Goal: Task Accomplishment & Management: Use online tool/utility

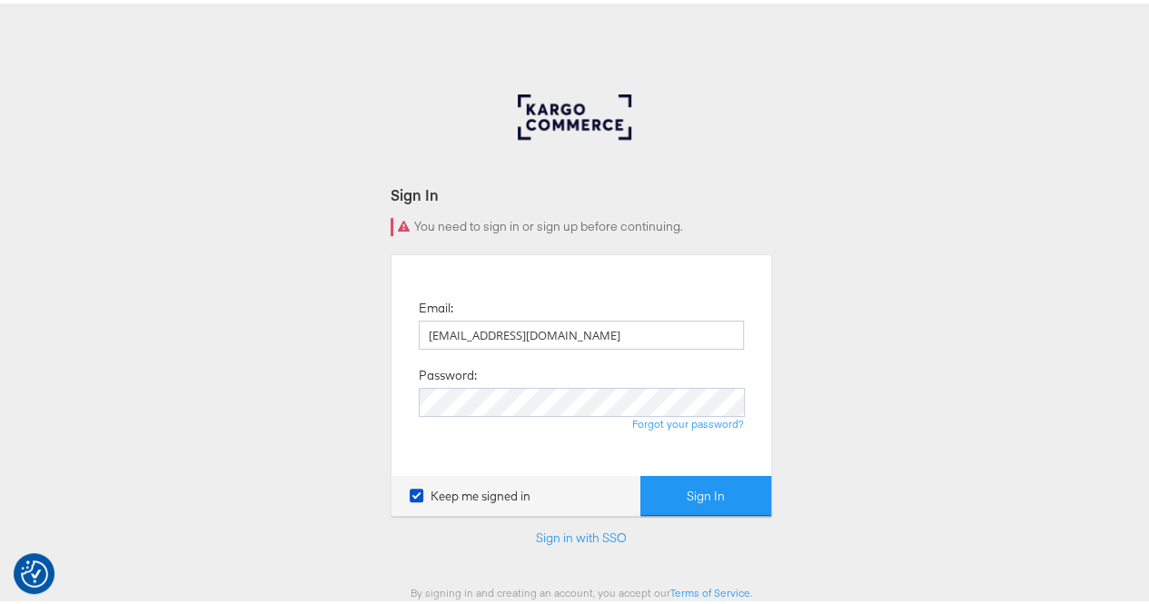
type input "[EMAIL_ADDRESS][DOMAIN_NAME]"
click at [667, 510] on button "Sign In" at bounding box center [705, 492] width 131 height 41
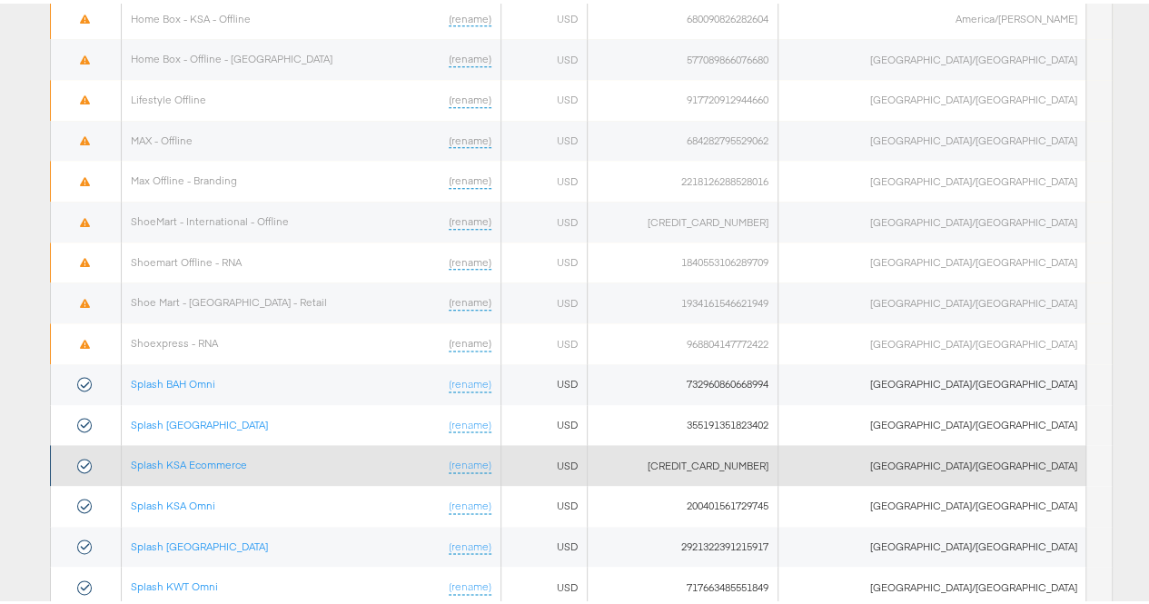
scroll to position [1090, 0]
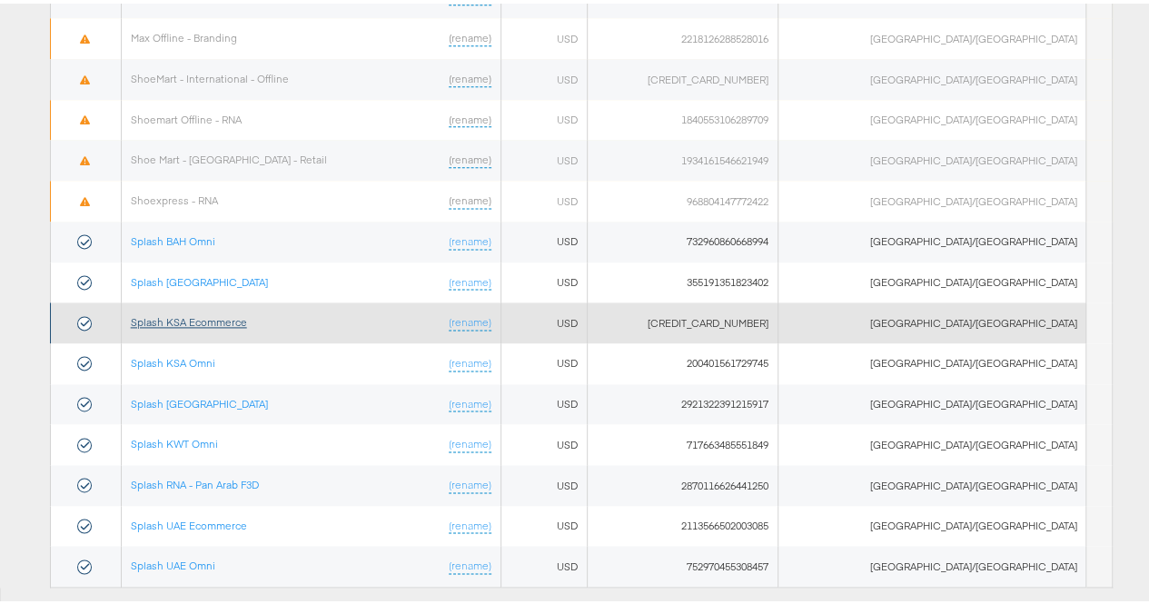
click at [196, 312] on link "Splash KSA Ecommerce" at bounding box center [189, 319] width 116 height 14
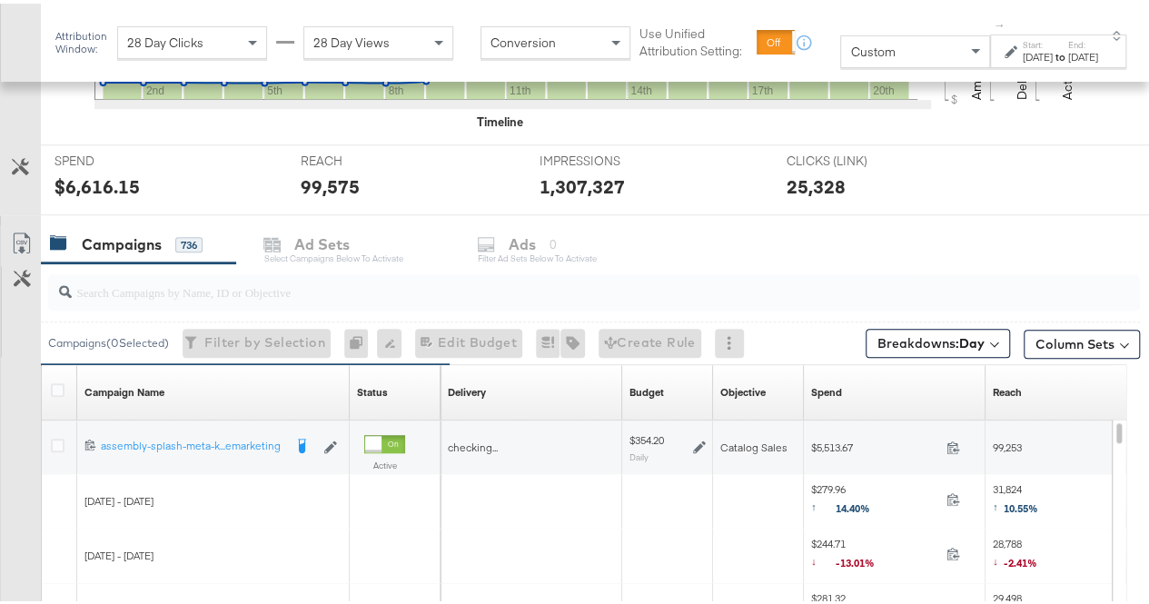
scroll to position [727, 0]
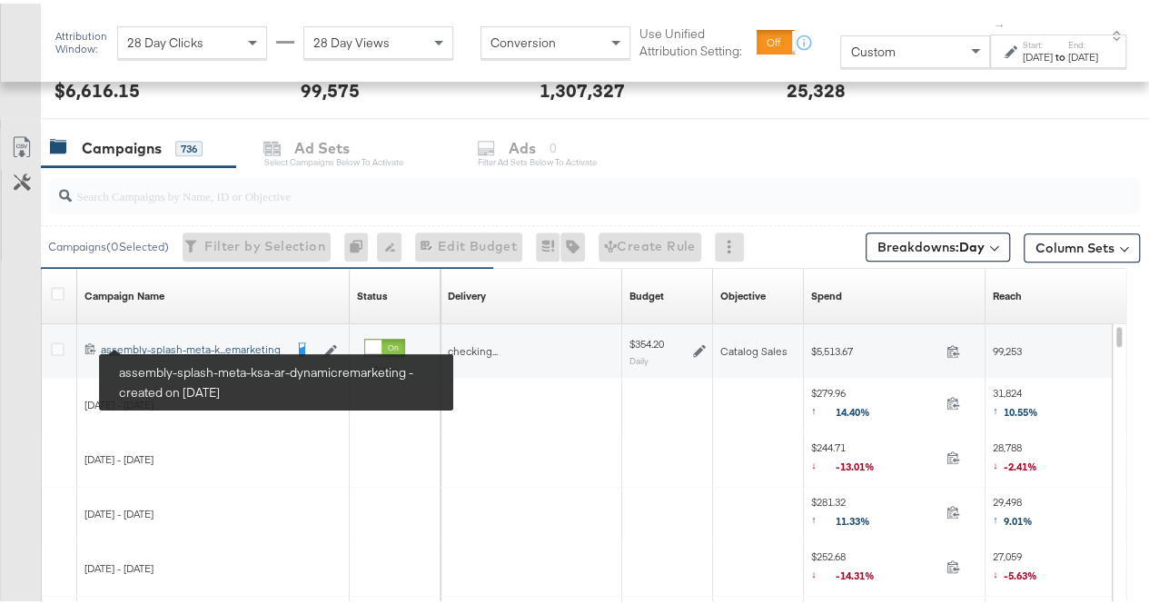
click at [168, 342] on div "assembly-splash-meta-ksa-ar-dynamicremarketing assembly-splash-meta-k...emarket…" at bounding box center [192, 346] width 182 height 15
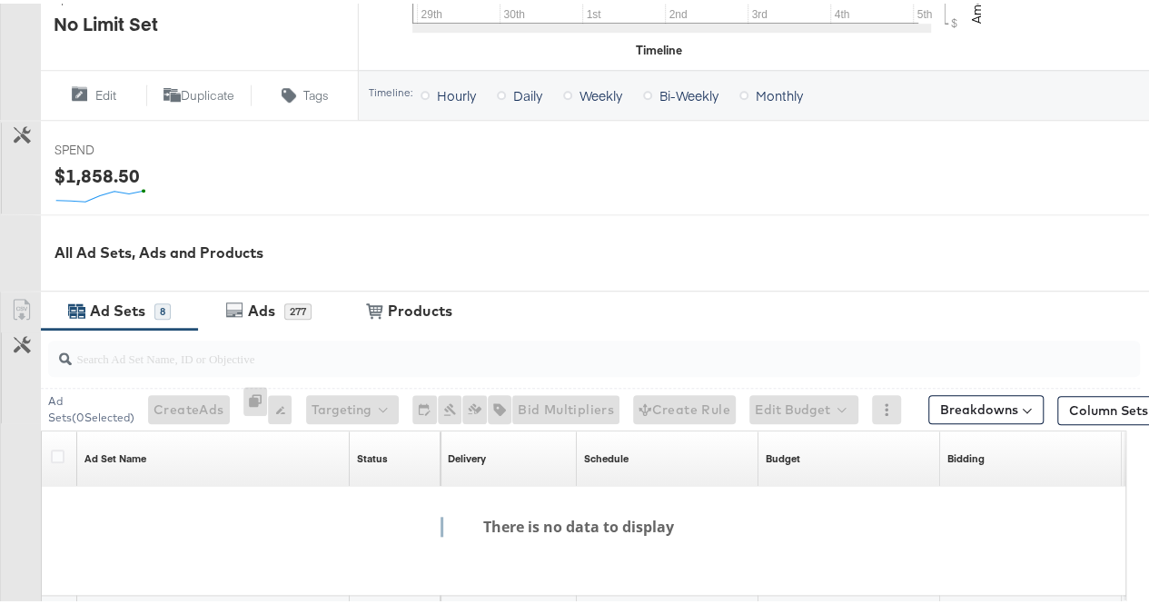
scroll to position [822, 0]
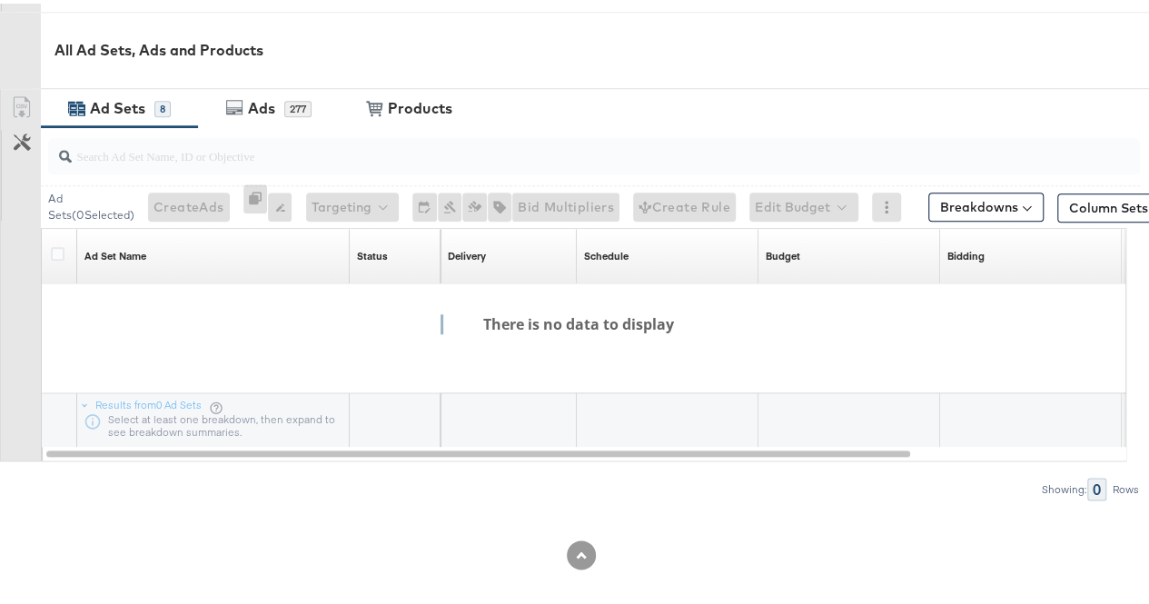
click at [527, 312] on h4 "There is no data to display" at bounding box center [570, 321] width 259 height 20
click at [696, 319] on div "There is no data to display" at bounding box center [570, 368] width 1140 height 179
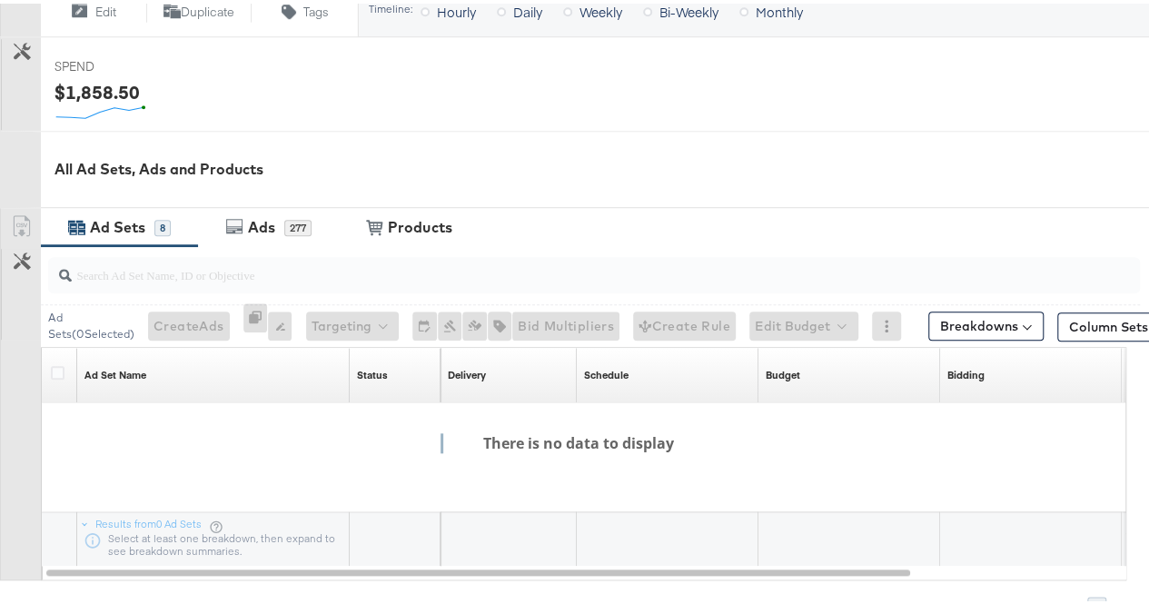
scroll to position [731, 0]
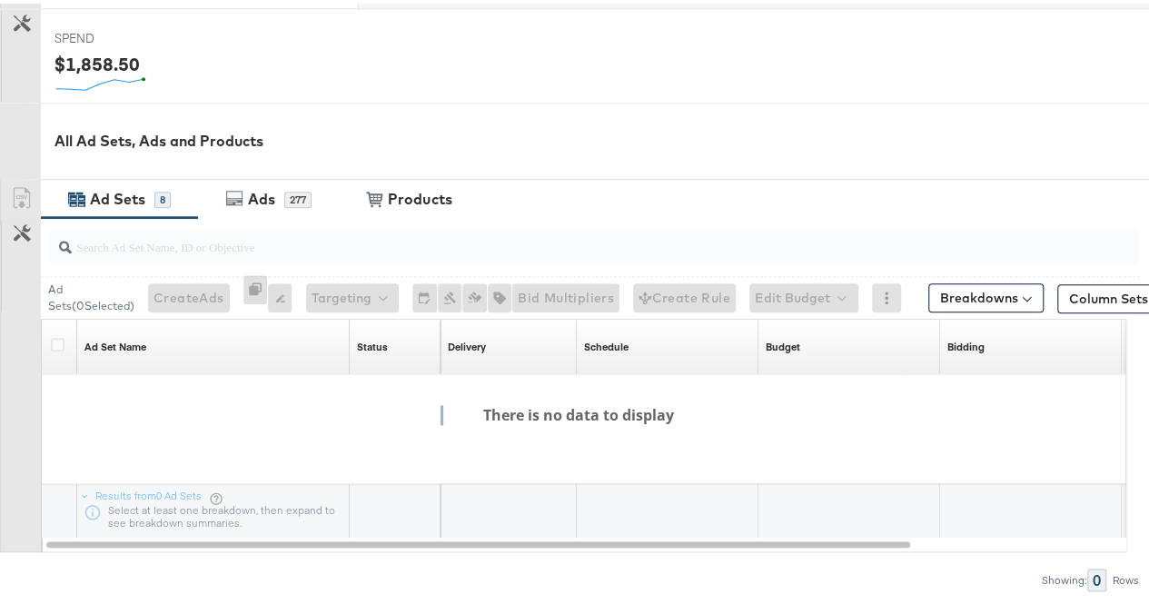
click at [98, 181] on div "Ad Sets 8" at bounding box center [119, 195] width 157 height 39
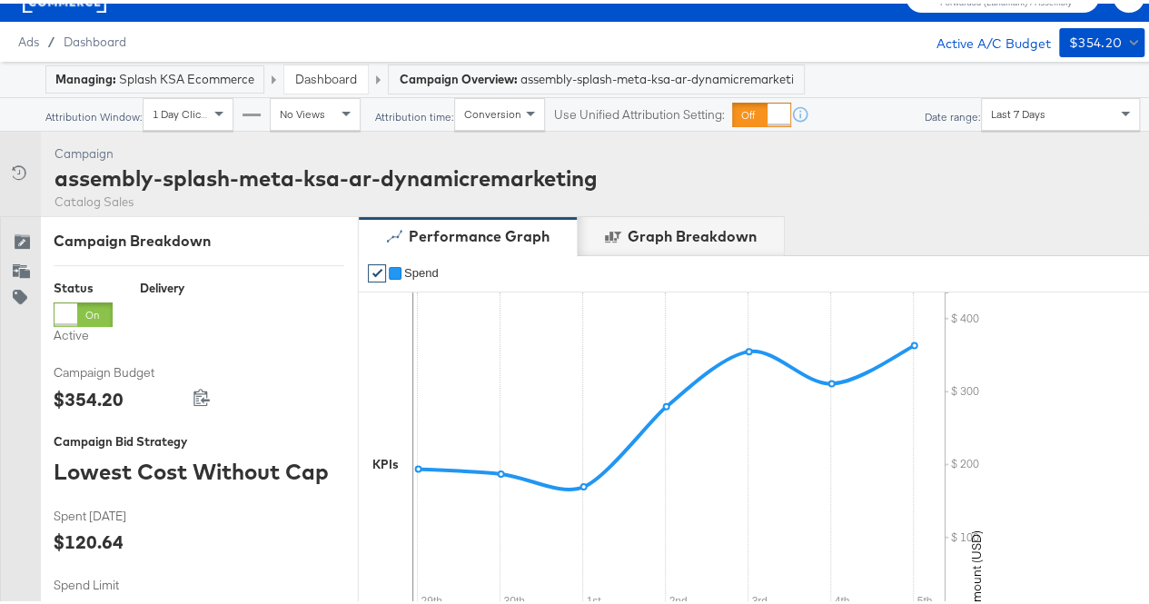
scroll to position [5, 0]
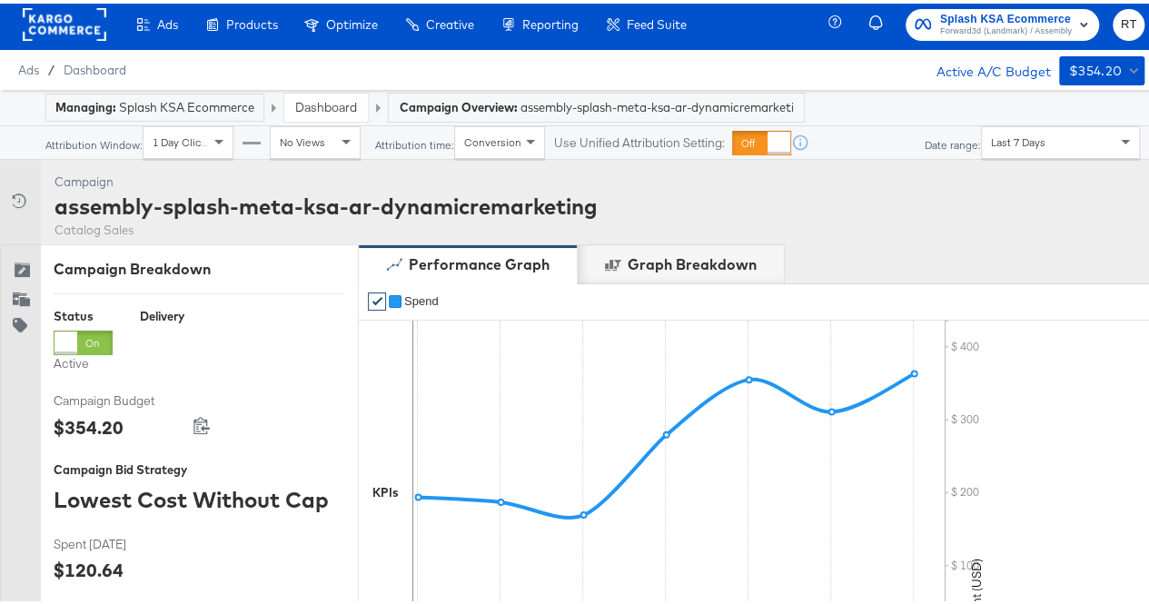
click at [331, 97] on link "Dashboard" at bounding box center [326, 103] width 62 height 16
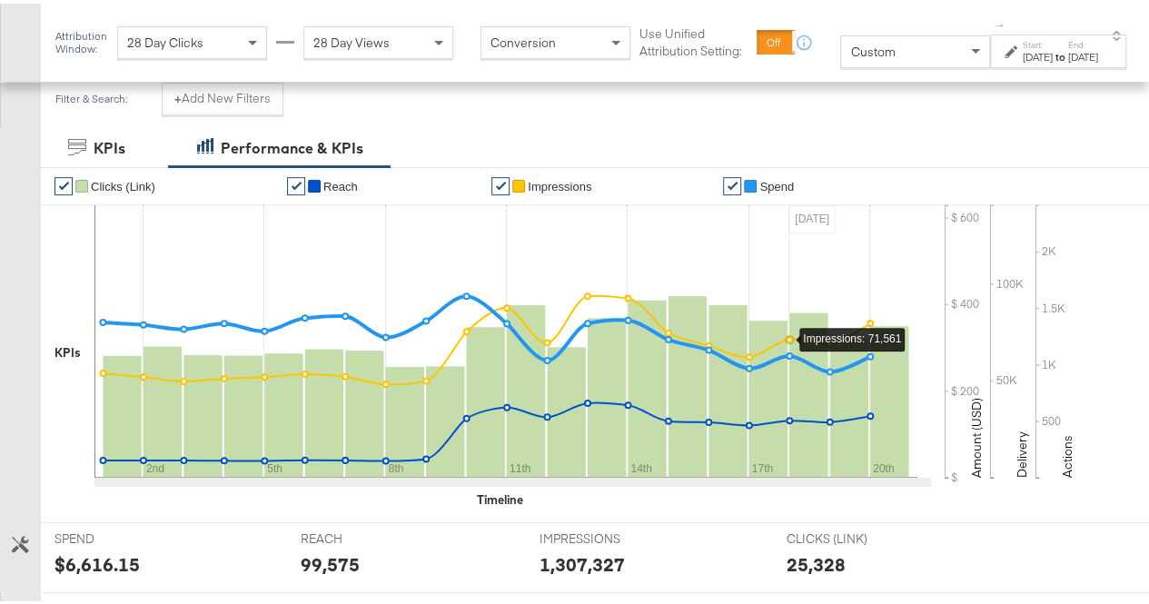
scroll to position [282, 0]
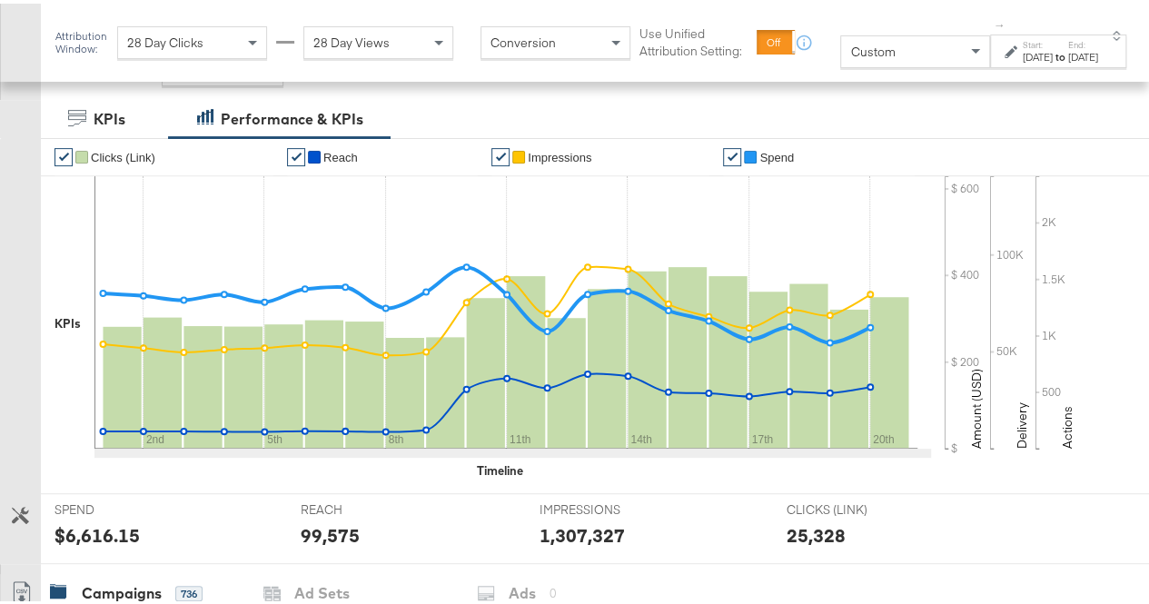
click at [1023, 54] on div "Jul 1st 2025" at bounding box center [1038, 53] width 30 height 15
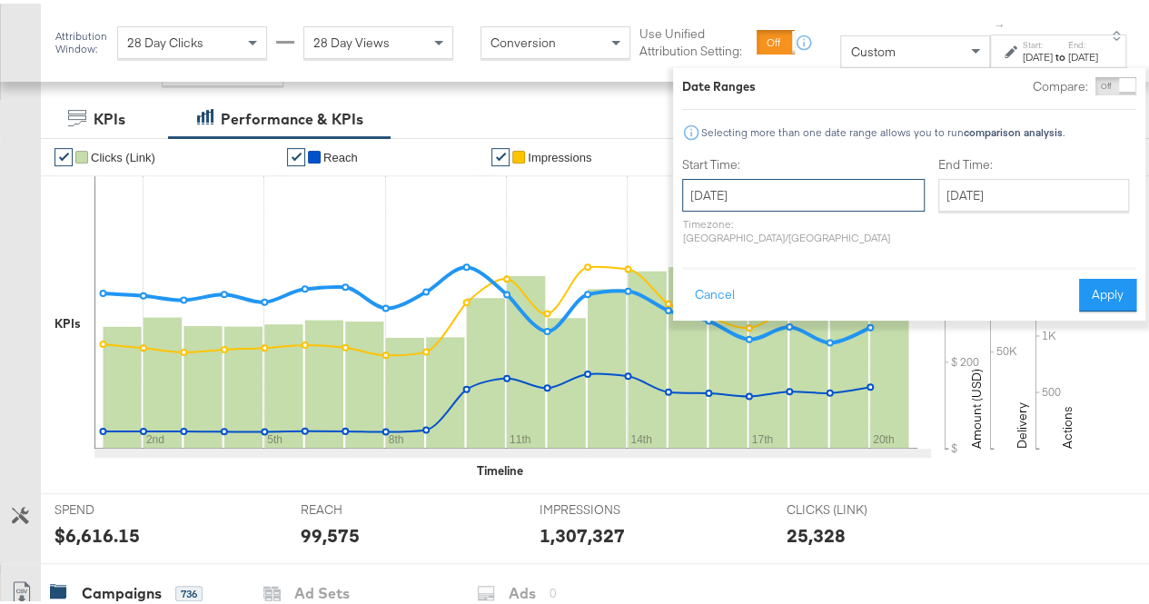
click at [761, 206] on input "July 1st 2025" at bounding box center [803, 191] width 243 height 33
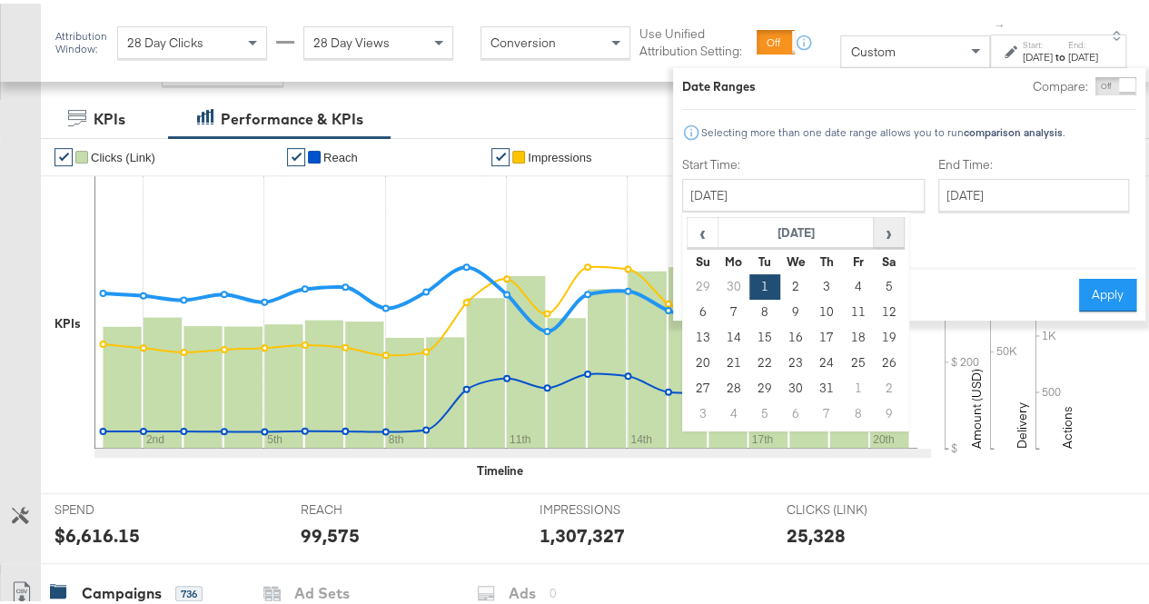
click at [875, 226] on span "›" at bounding box center [889, 228] width 28 height 27
click at [718, 310] on td "6" at bounding box center [733, 308] width 31 height 25
type input "October 6th 2025"
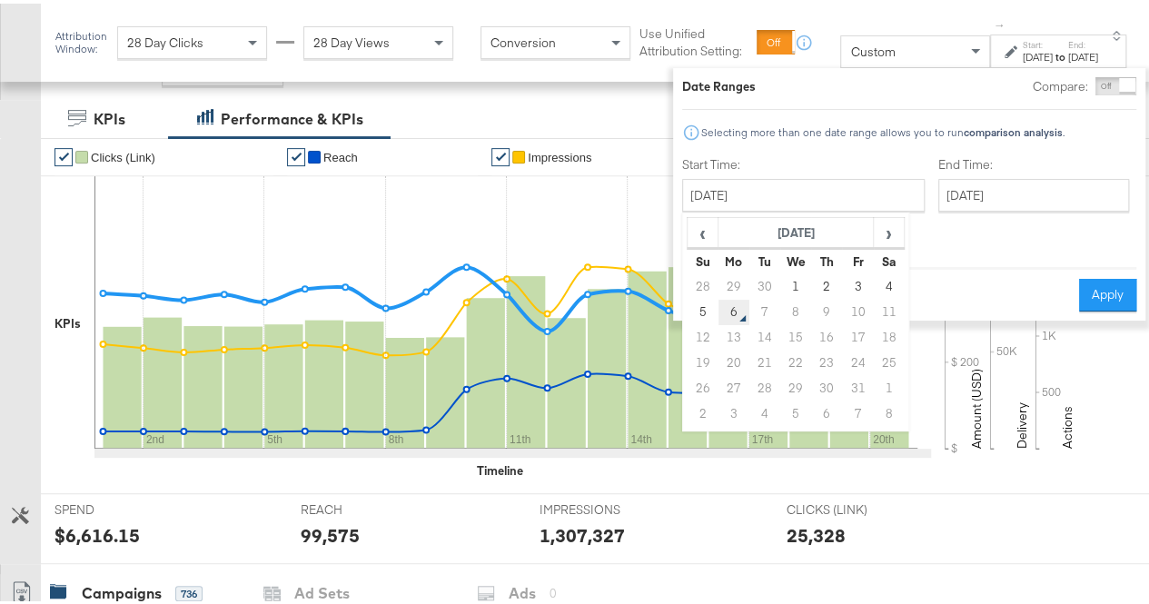
type input "October 6th 2025"
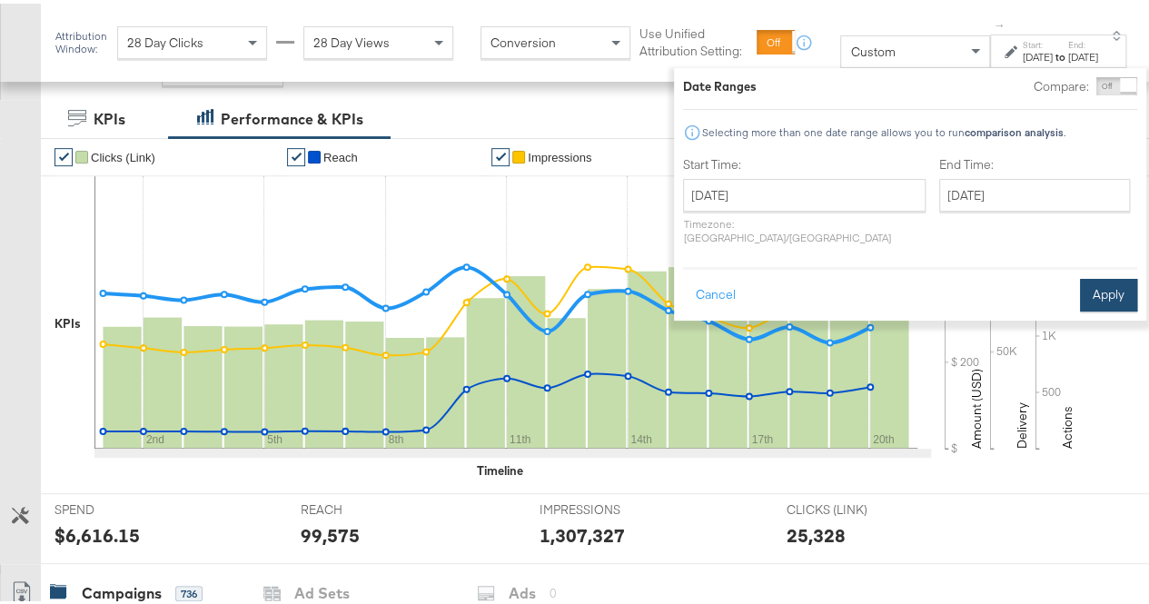
click at [1086, 275] on button "Apply" at bounding box center [1108, 291] width 57 height 33
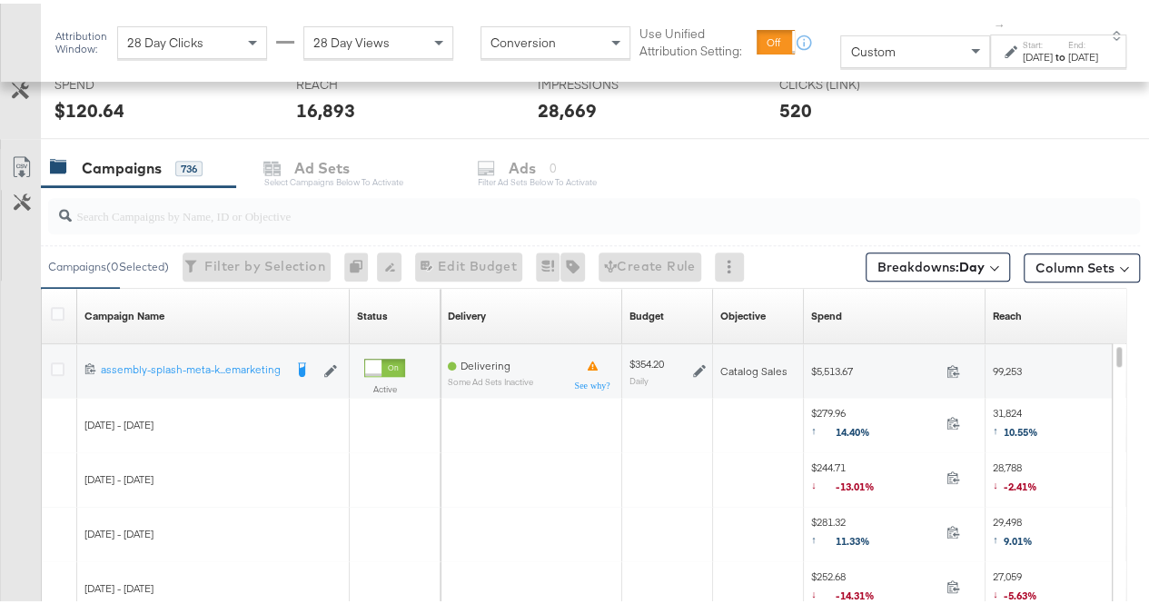
scroll to position [736, 0]
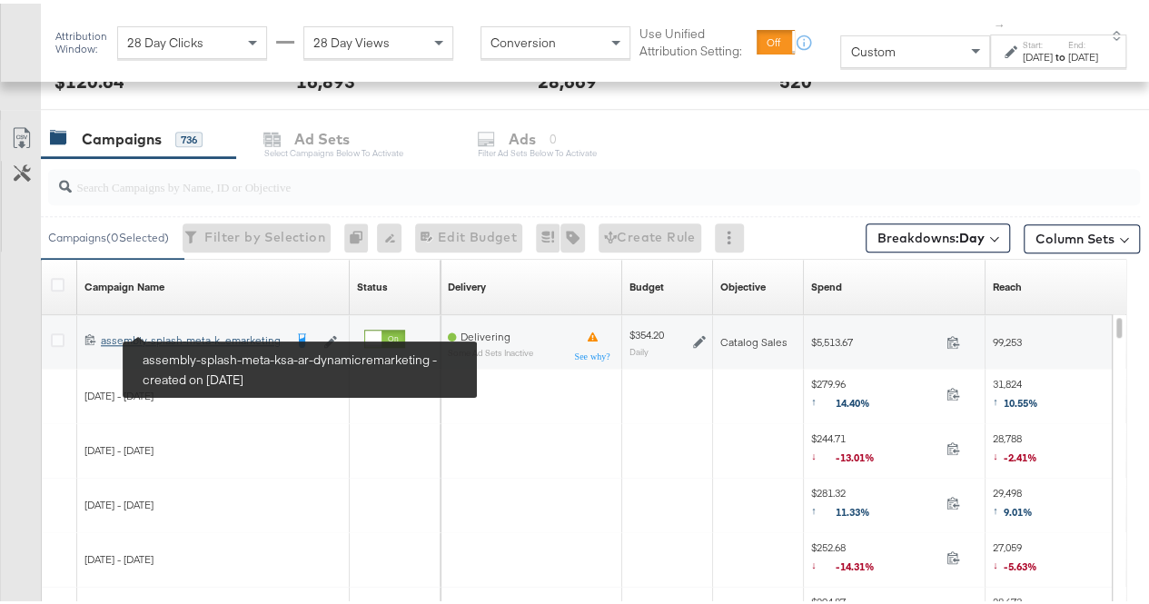
click at [170, 337] on div "assembly-splash-meta-ksa-ar-dynamicremarketing assembly-splash-meta-k...emarket…" at bounding box center [192, 337] width 182 height 15
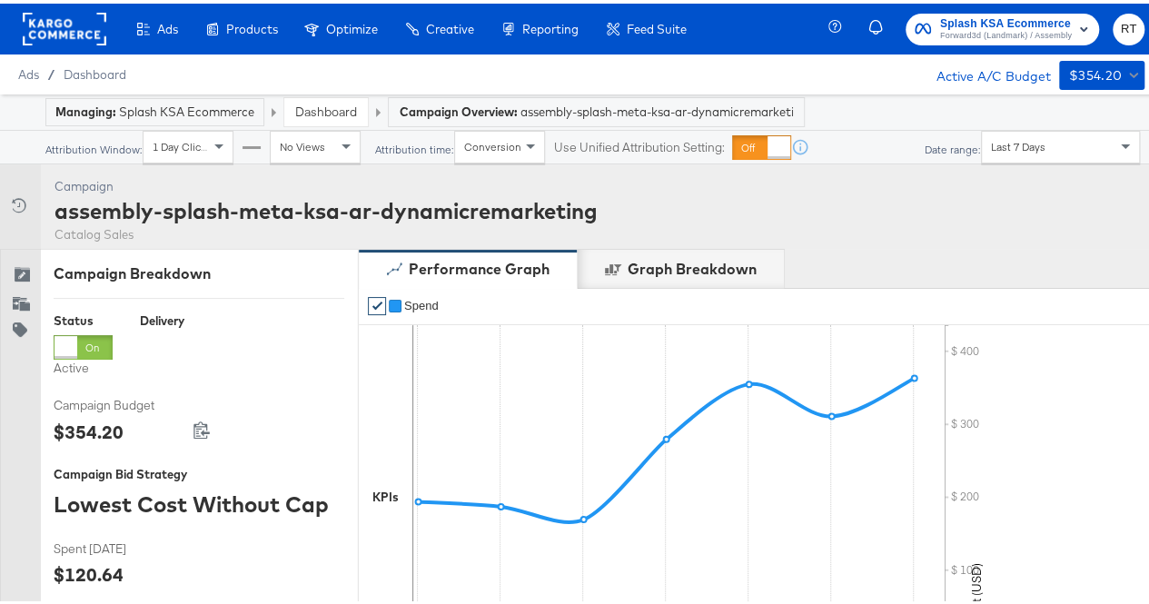
click at [199, 148] on span "1 Day Clicks" at bounding box center [182, 143] width 59 height 14
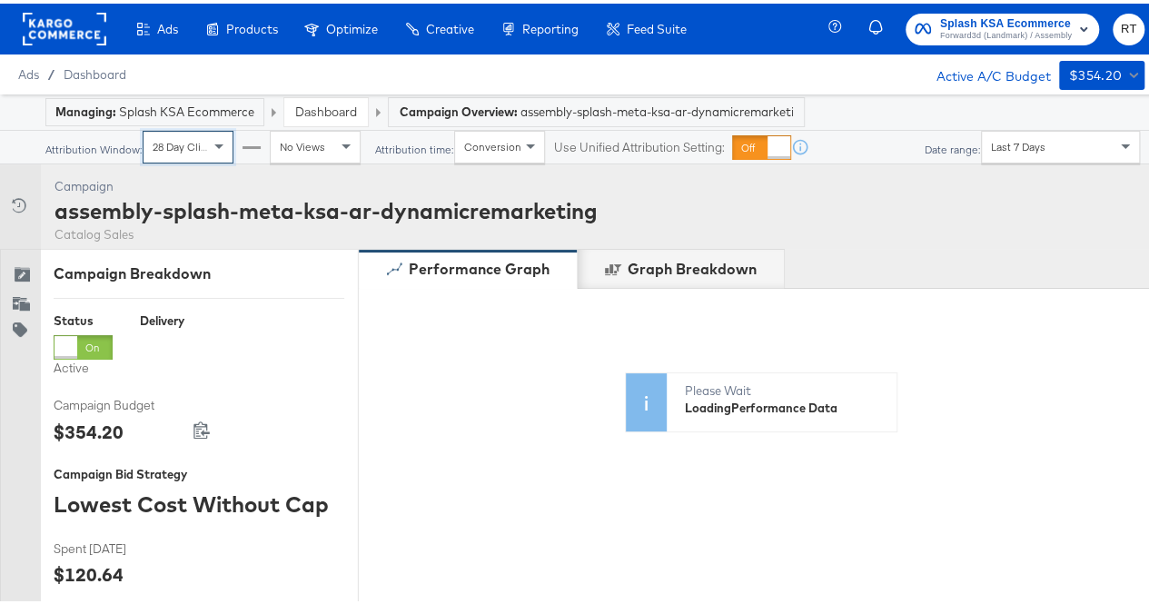
click at [318, 137] on span "No Views" at bounding box center [302, 143] width 45 height 14
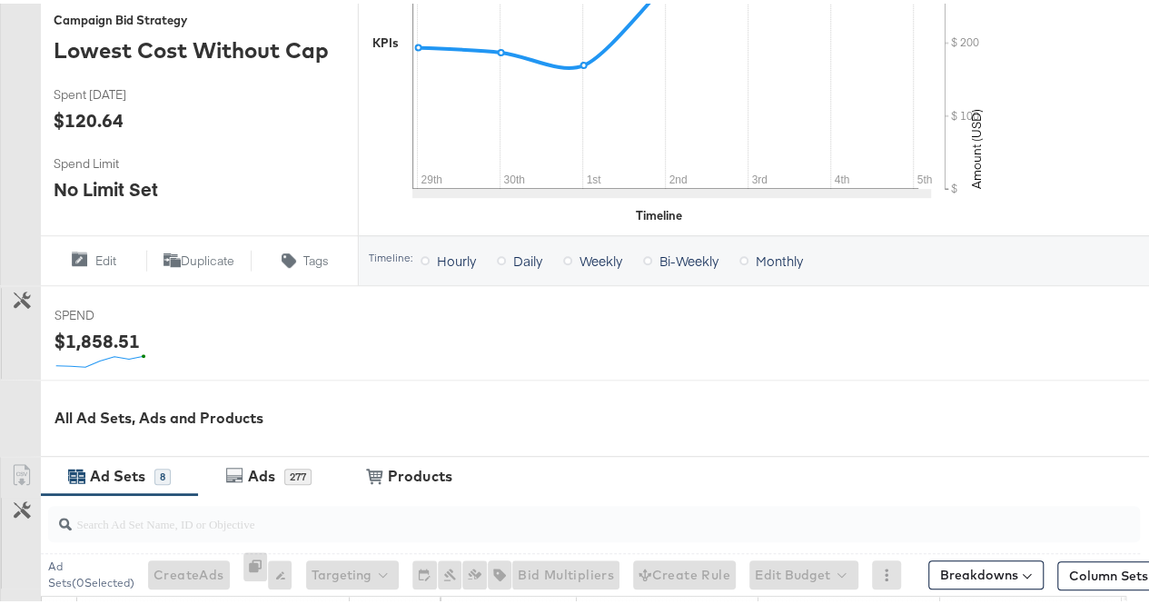
scroll to position [822, 0]
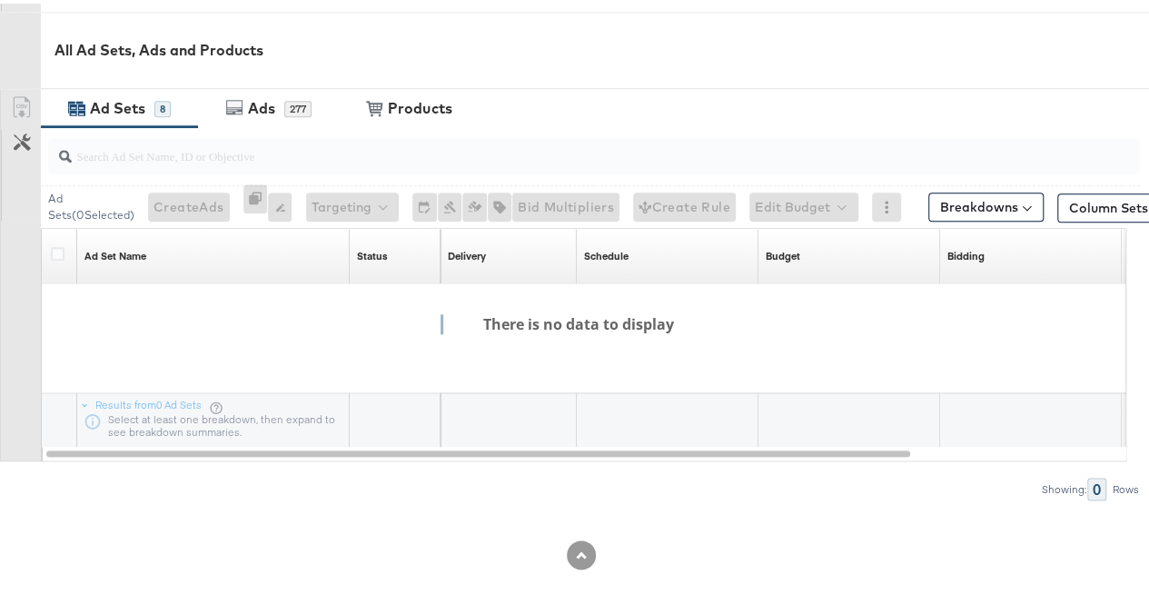
click at [398, 311] on div "There is no data to display" at bounding box center [570, 368] width 1140 height 179
drag, startPoint x: 398, startPoint y: 311, endPoint x: 821, endPoint y: 337, distance: 424.1
click at [505, 332] on div "There is no data to display" at bounding box center [570, 368] width 1140 height 179
click at [712, 326] on div "There is no data to display" at bounding box center [570, 368] width 1140 height 179
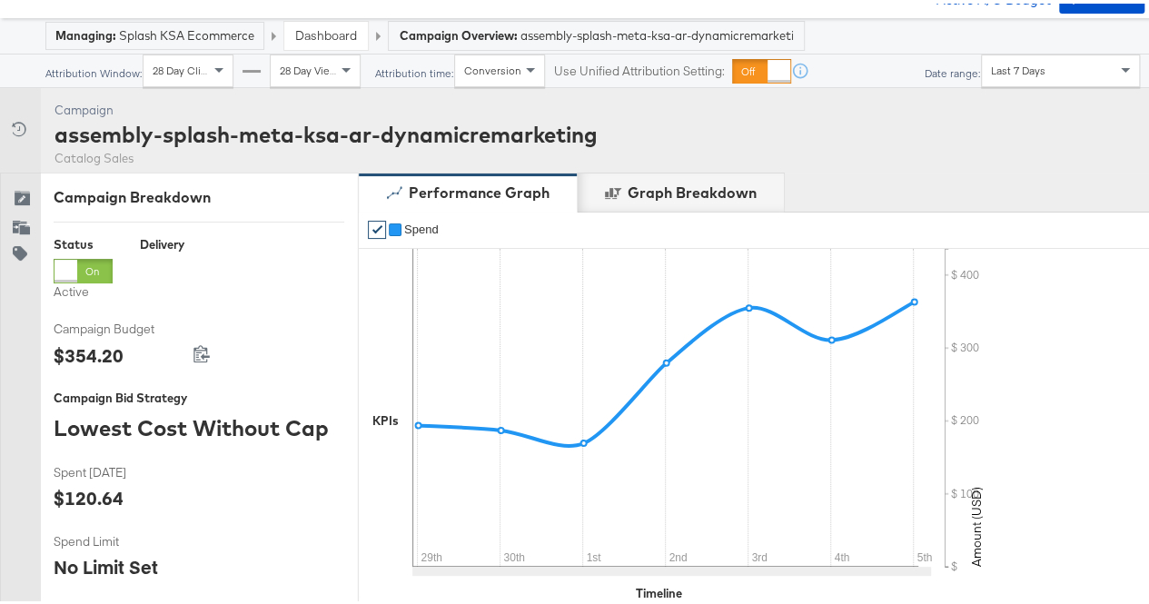
scroll to position [0, 0]
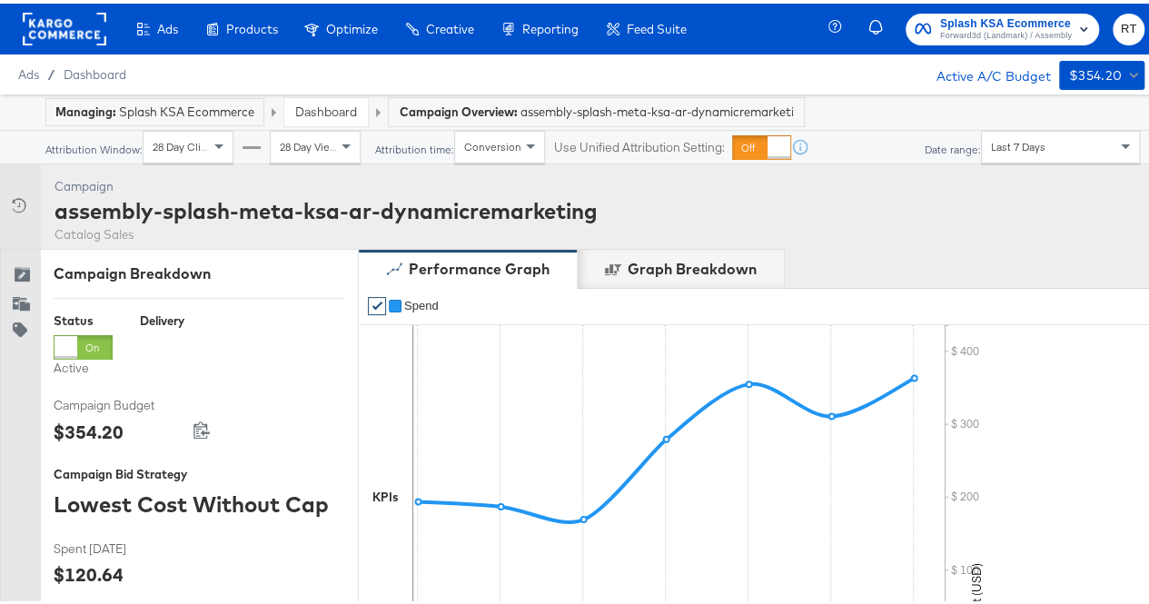
click at [330, 106] on link "Dashboard" at bounding box center [326, 108] width 62 height 16
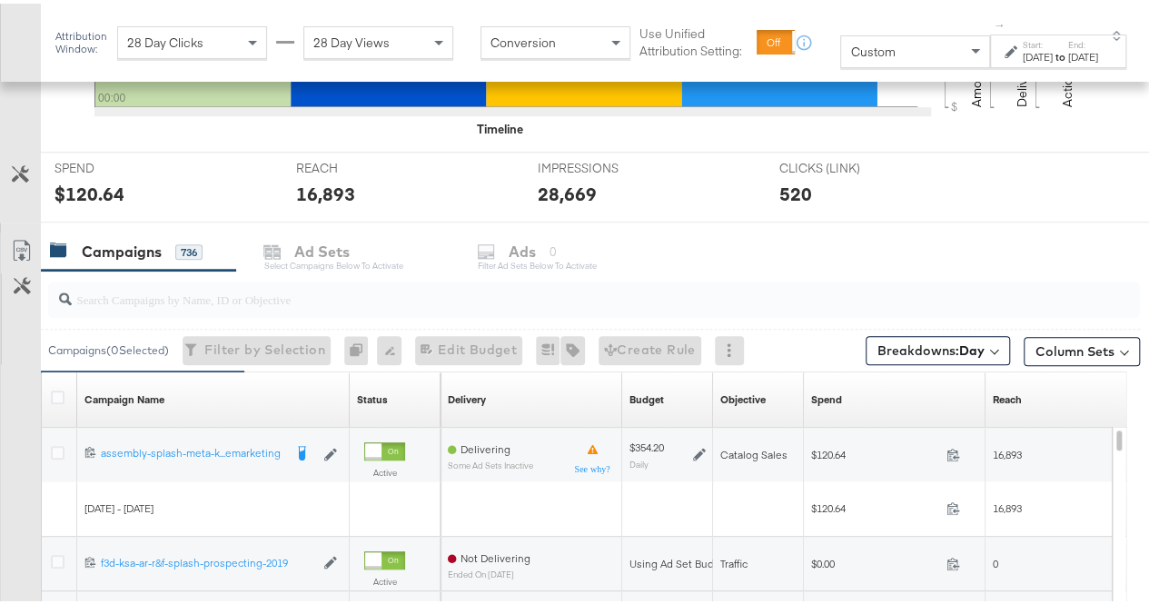
scroll to position [817, 0]
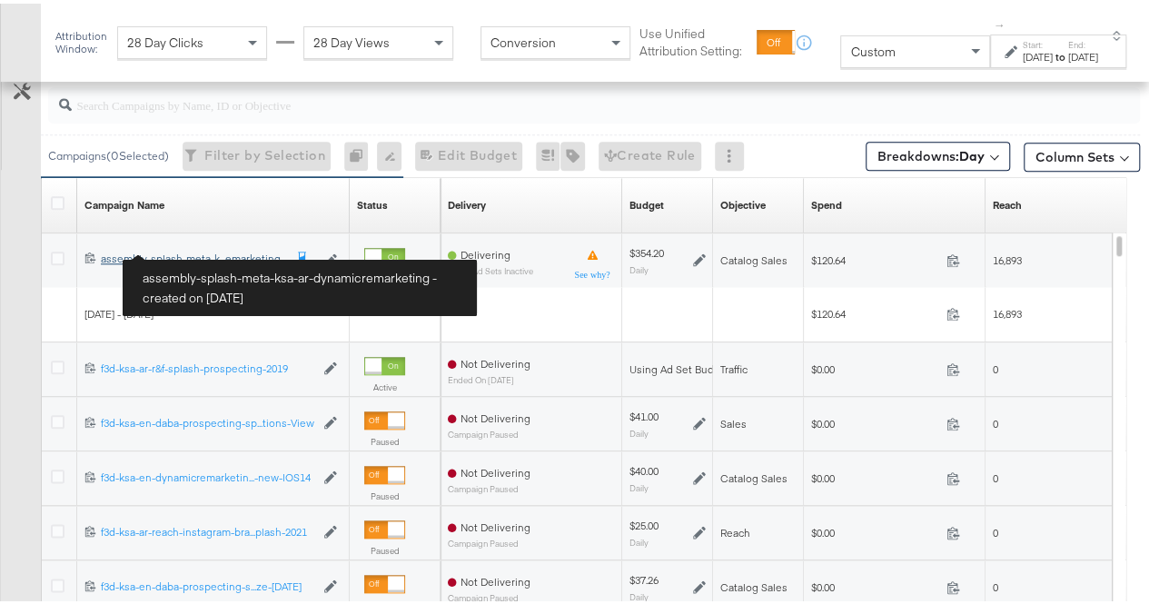
click at [197, 255] on div "assembly-splash-meta-ksa-ar-dynamicremarketing assembly-splash-meta-k...emarket…" at bounding box center [192, 255] width 182 height 15
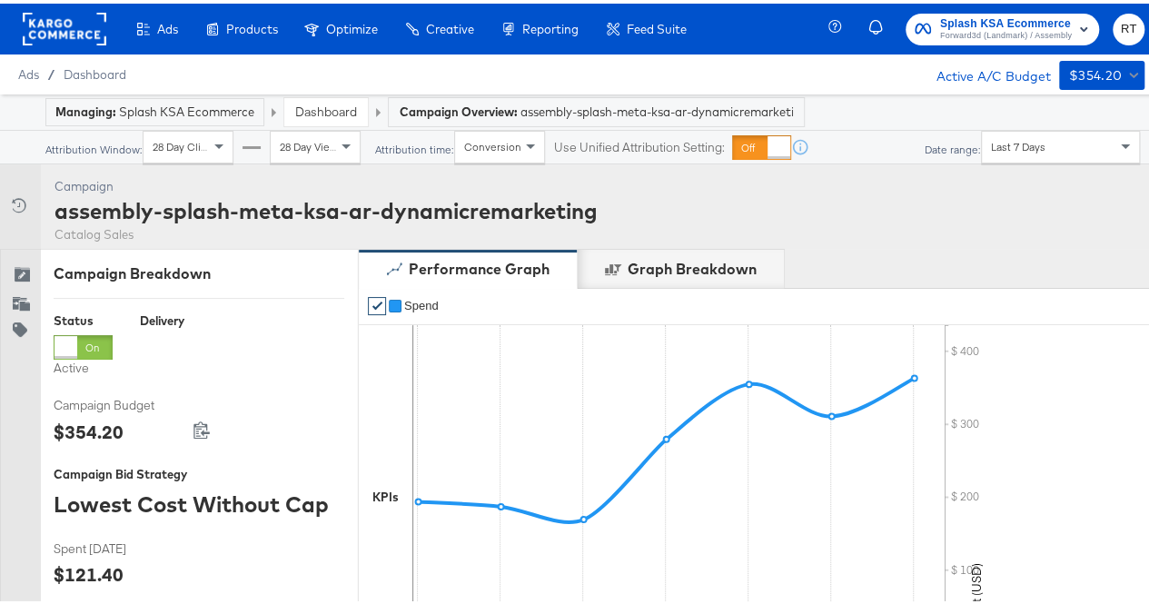
click at [47, 28] on rect at bounding box center [65, 25] width 84 height 33
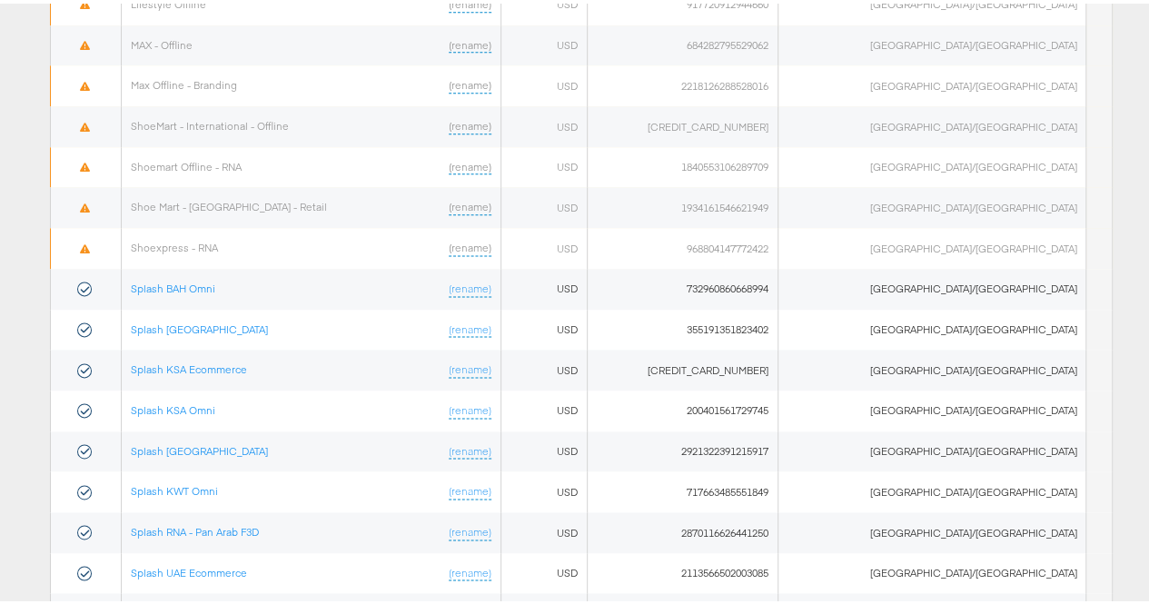
scroll to position [1114, 0]
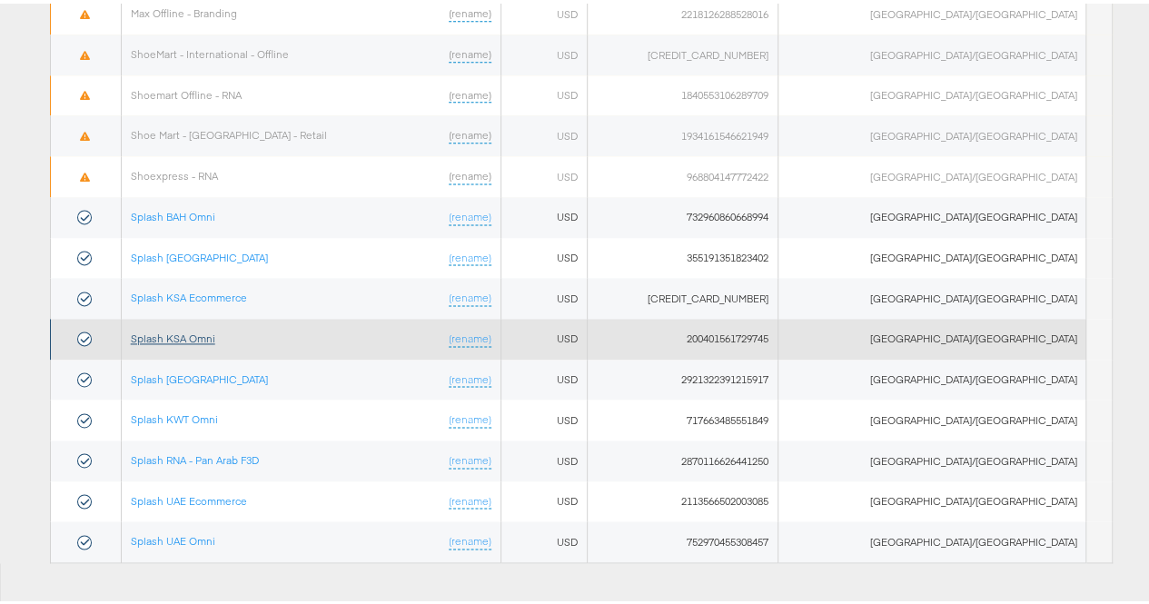
click at [202, 328] on link "Splash KSA Omni" at bounding box center [173, 335] width 84 height 14
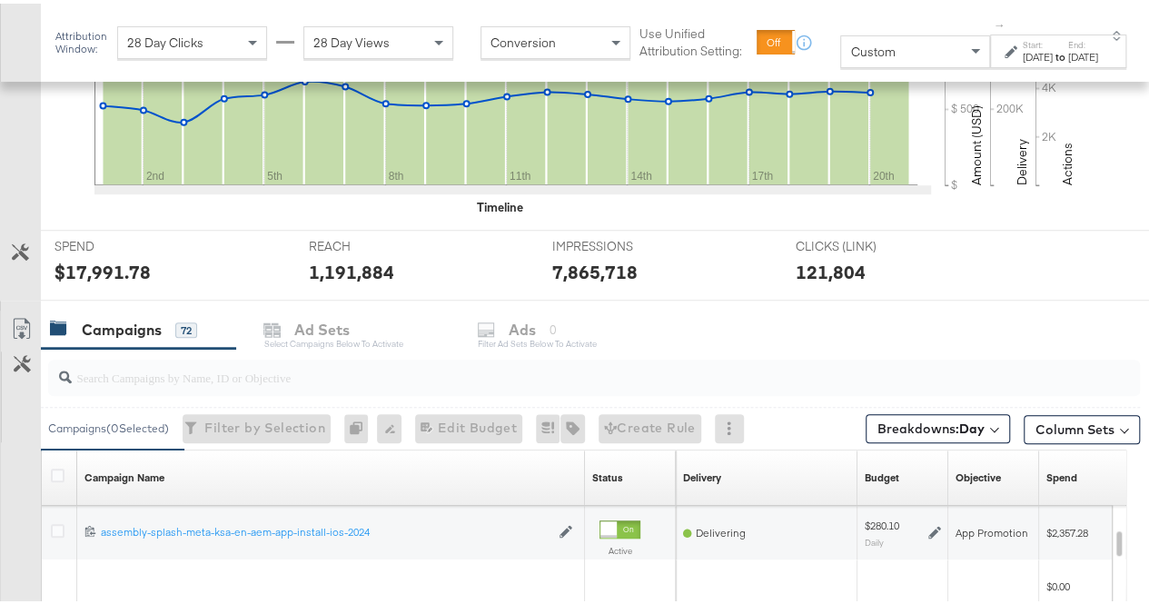
scroll to position [699, 0]
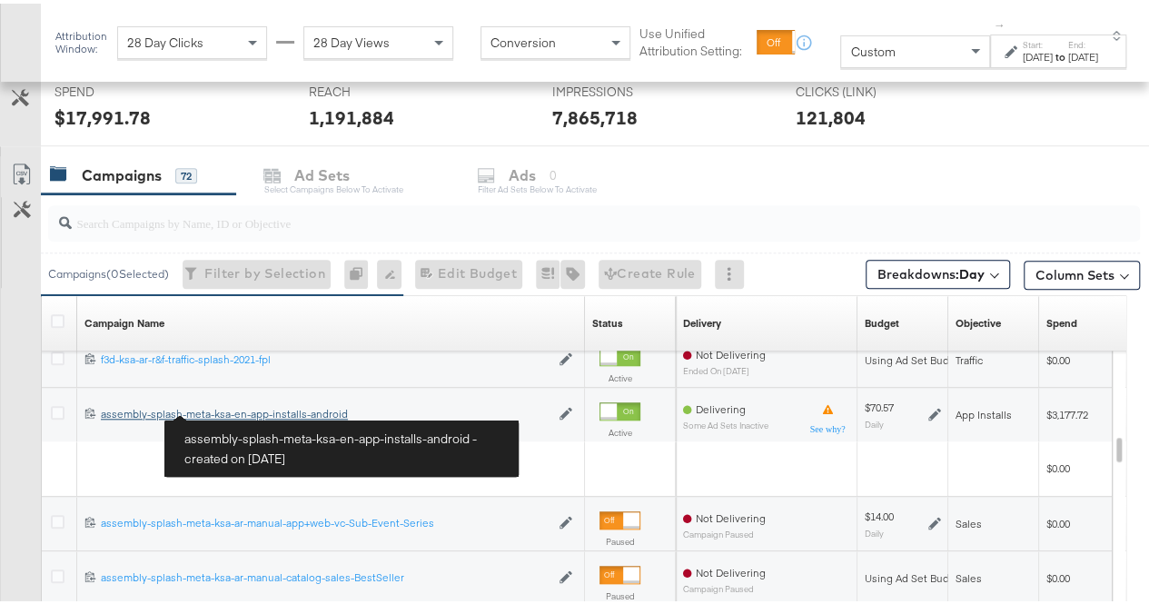
click at [233, 409] on div "assembly-splash-meta-ksa-en-app-installs-android assembly-splash-meta-ksa-en-ap…" at bounding box center [325, 410] width 449 height 15
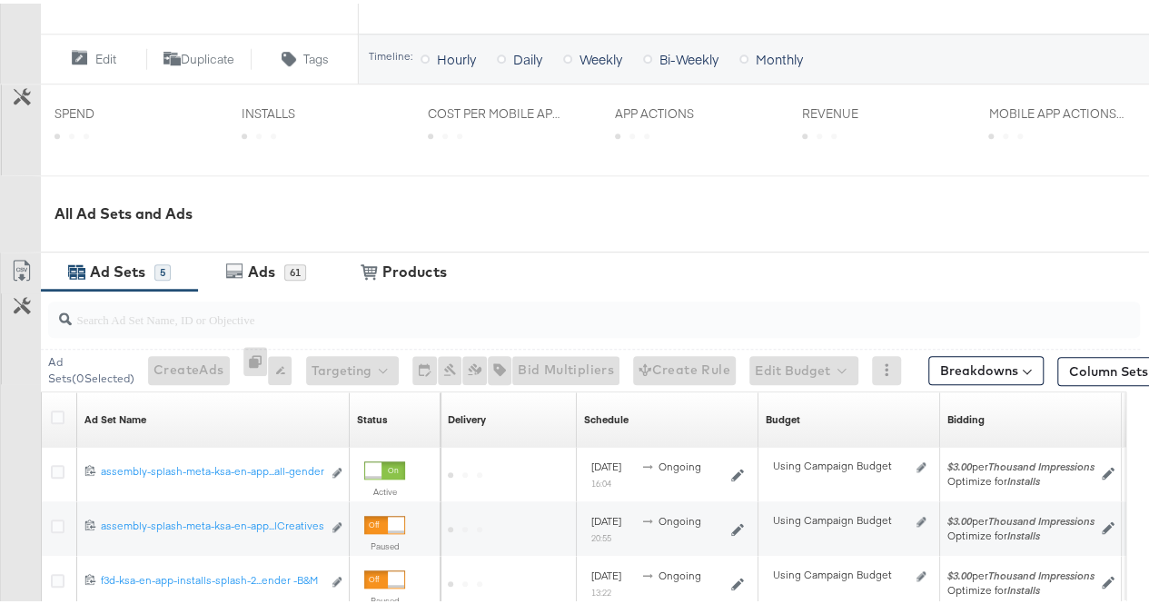
scroll to position [727, 0]
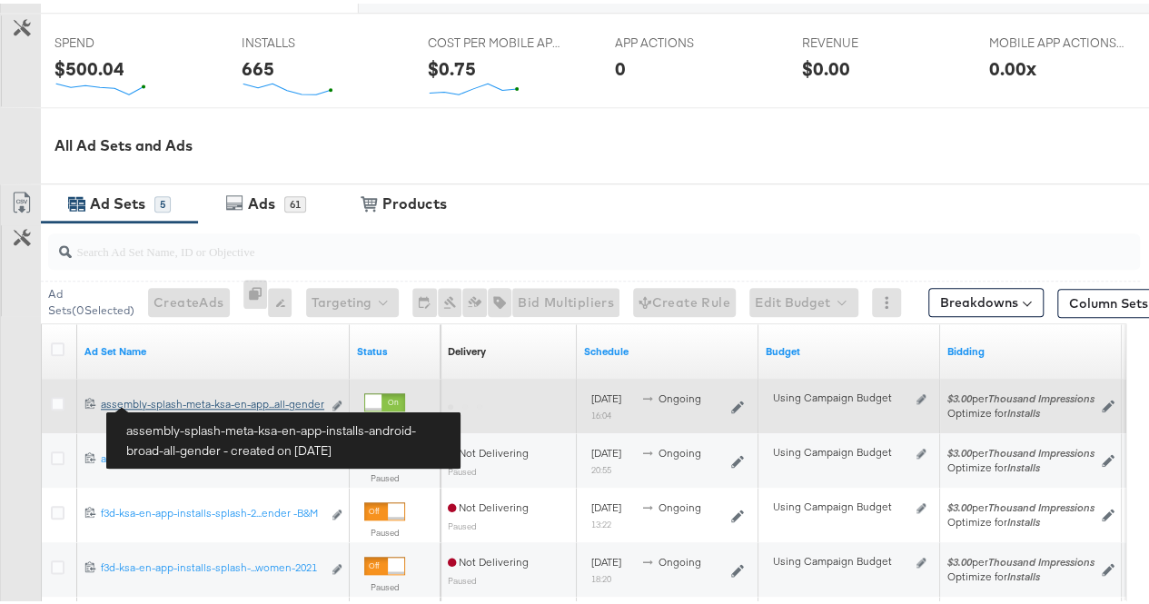
click at [174, 401] on div "assembly-splash-meta-ksa-en-app-installs-android-broad-all-gender assembly-spla…" at bounding box center [211, 400] width 221 height 15
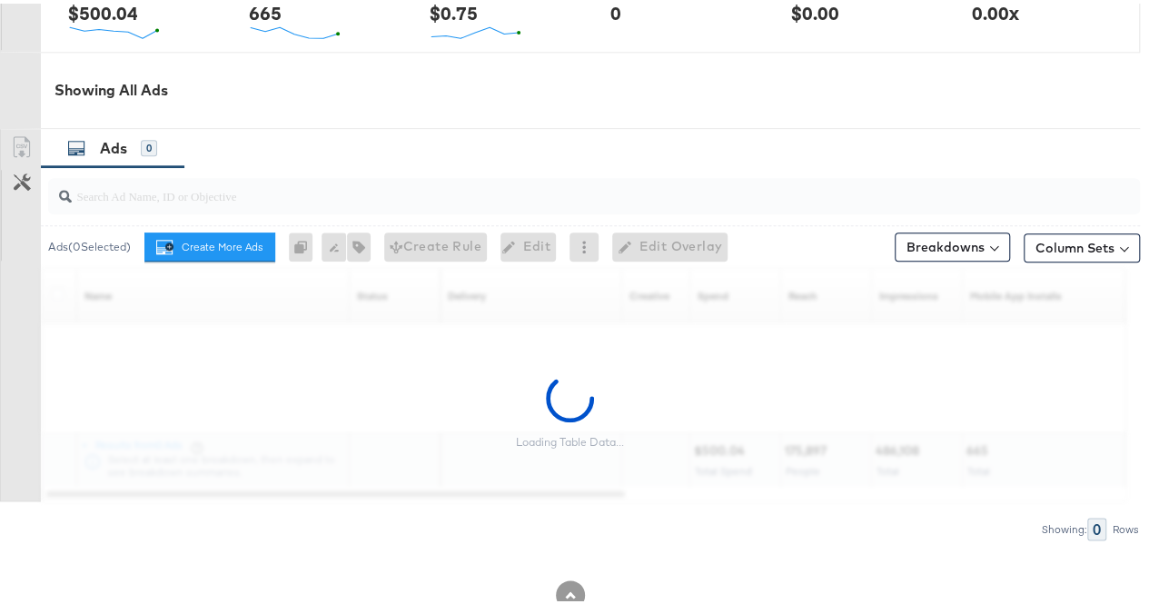
scroll to position [909, 0]
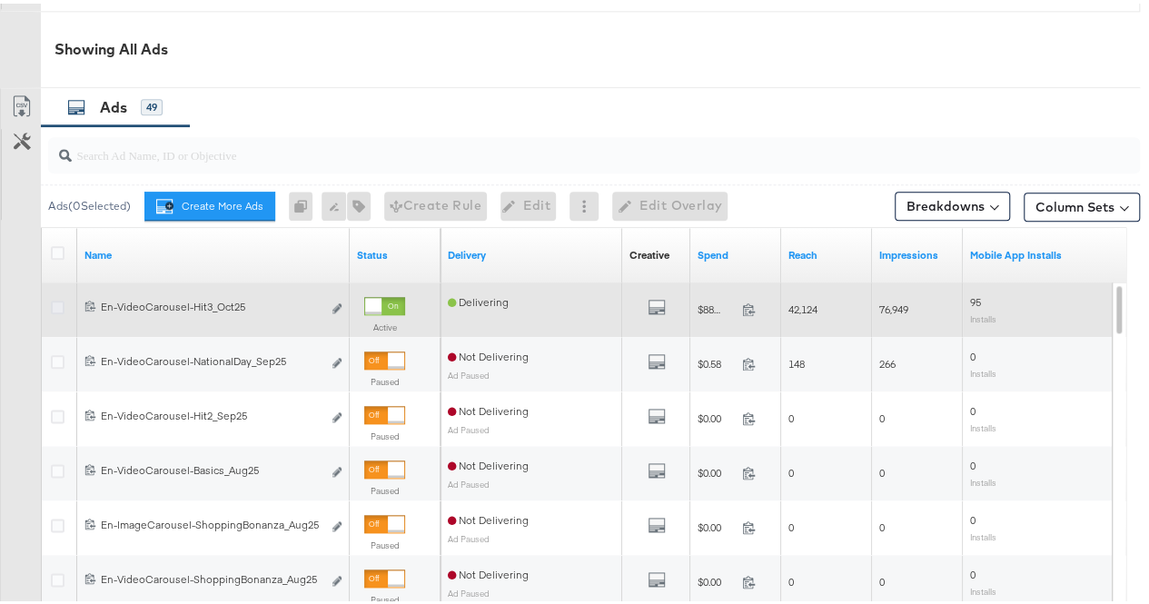
click at [51, 308] on icon at bounding box center [58, 304] width 14 height 14
click at [0, 0] on input "checkbox" at bounding box center [0, 0] width 0 height 0
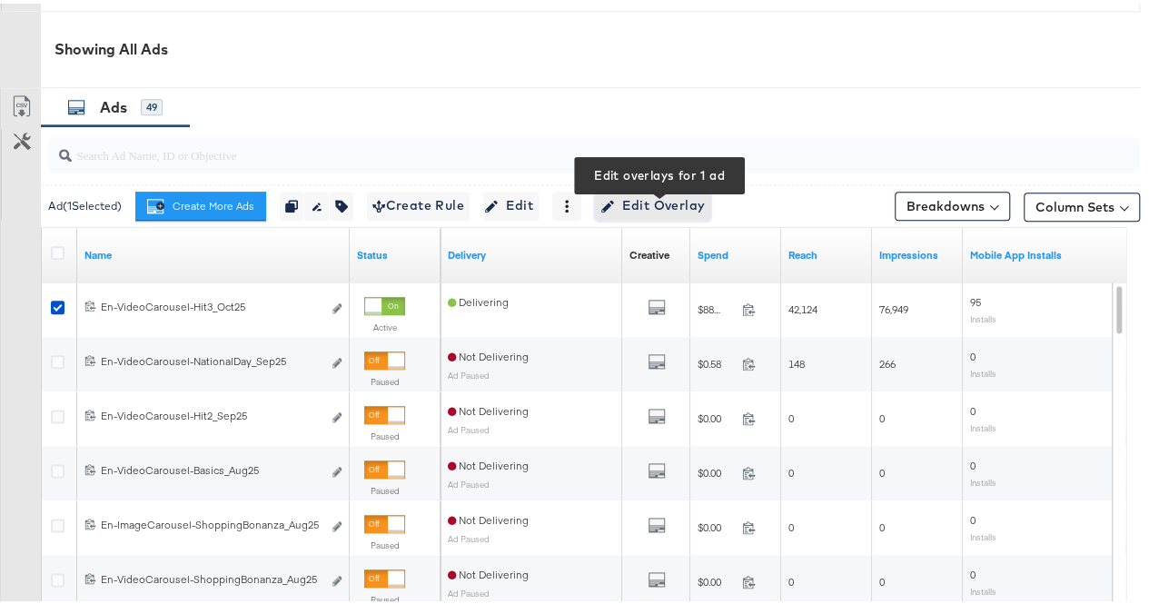
click at [649, 196] on span "Edit Overlay Edit overlays for 1 ad" at bounding box center [652, 202] width 104 height 23
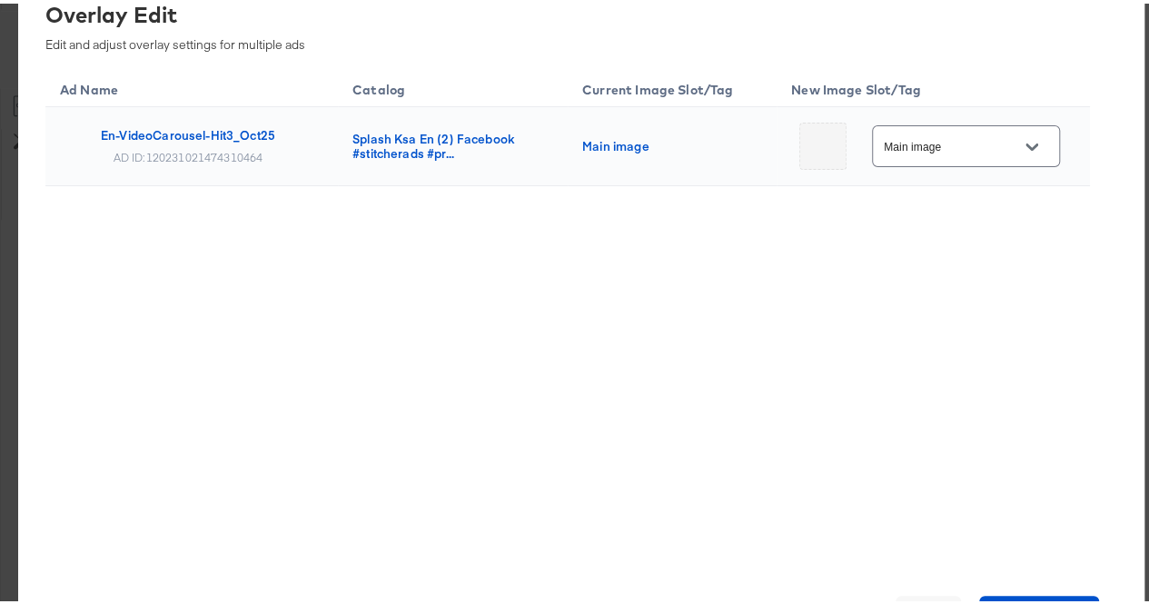
click at [1034, 148] on button "Open" at bounding box center [1031, 143] width 27 height 27
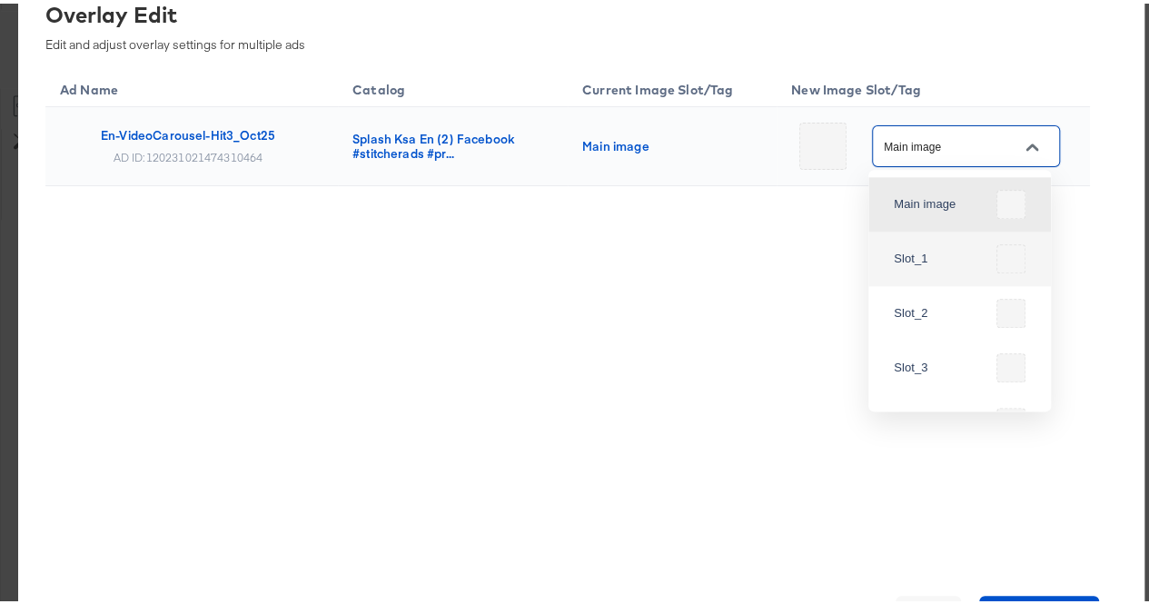
click at [1001, 257] on div at bounding box center [1010, 255] width 29 height 29
type input "Slot_1"
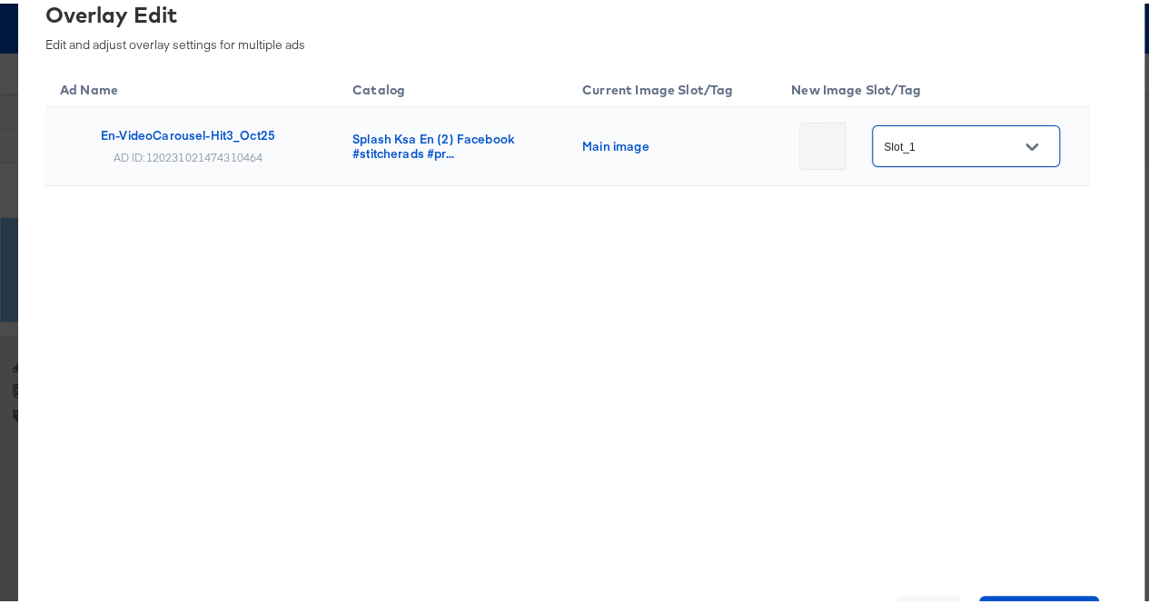
scroll to position [0, 0]
click at [381, 283] on div "Ad Name Catalog Current Image Slot/Tag New Image Slot/Tag En-VideoCarousel-Hit3…" at bounding box center [567, 314] width 1045 height 500
click at [922, 26] on div "Overlay Edit" at bounding box center [560, 10] width 1031 height 31
click at [921, 603] on span "Cancel" at bounding box center [928, 610] width 51 height 25
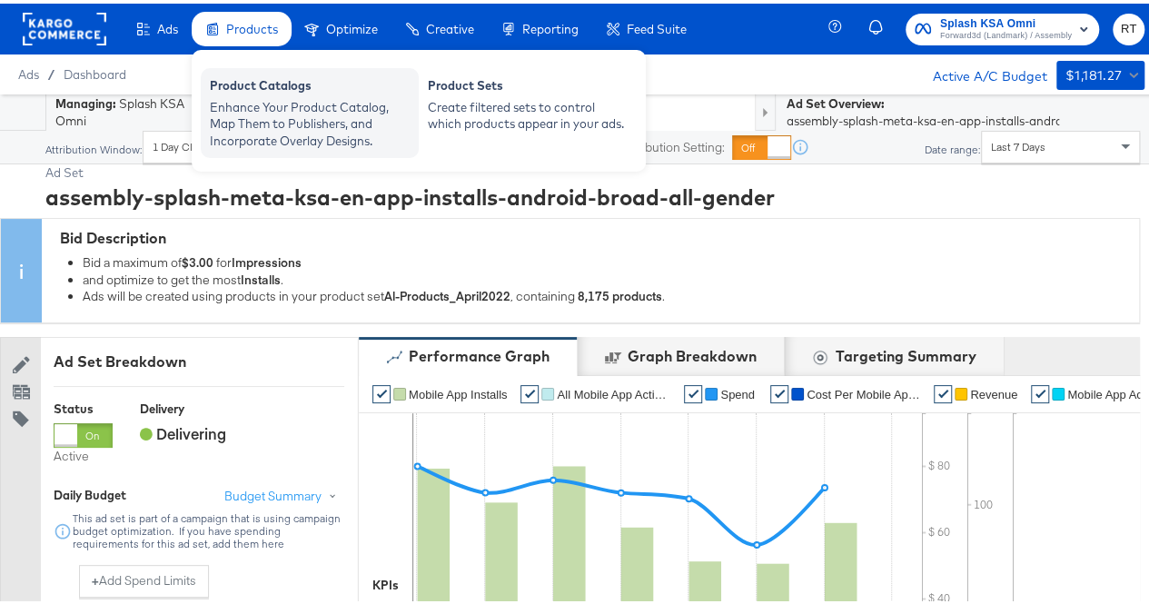
click at [271, 92] on div "Product Catalogs" at bounding box center [310, 85] width 200 height 22
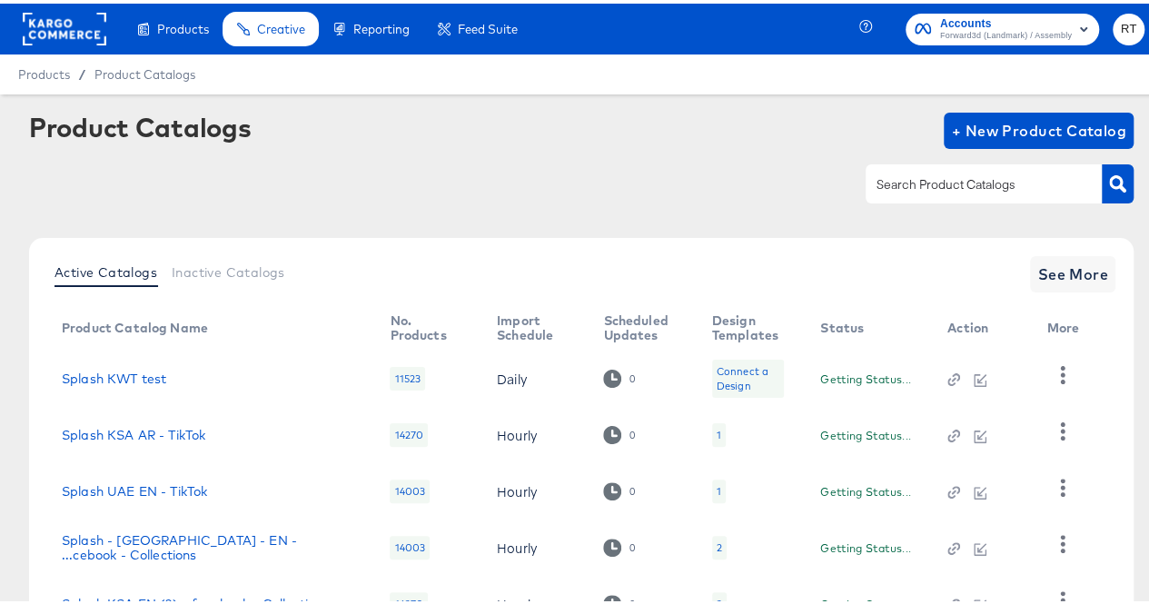
click at [983, 184] on input "text" at bounding box center [969, 181] width 193 height 21
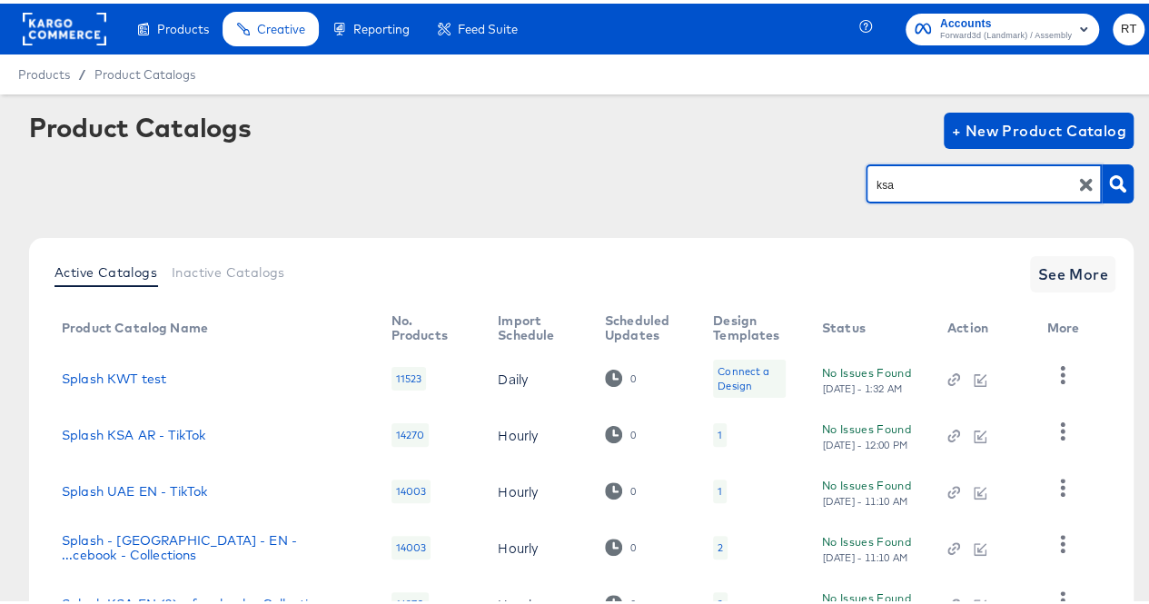
type input "ksa"
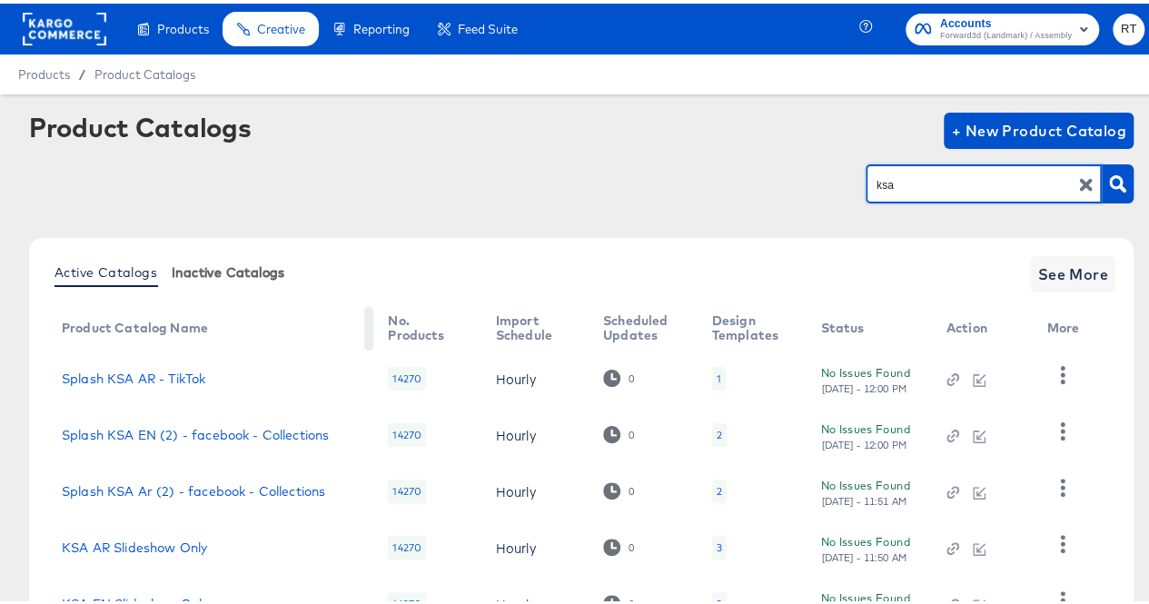
scroll to position [144, 0]
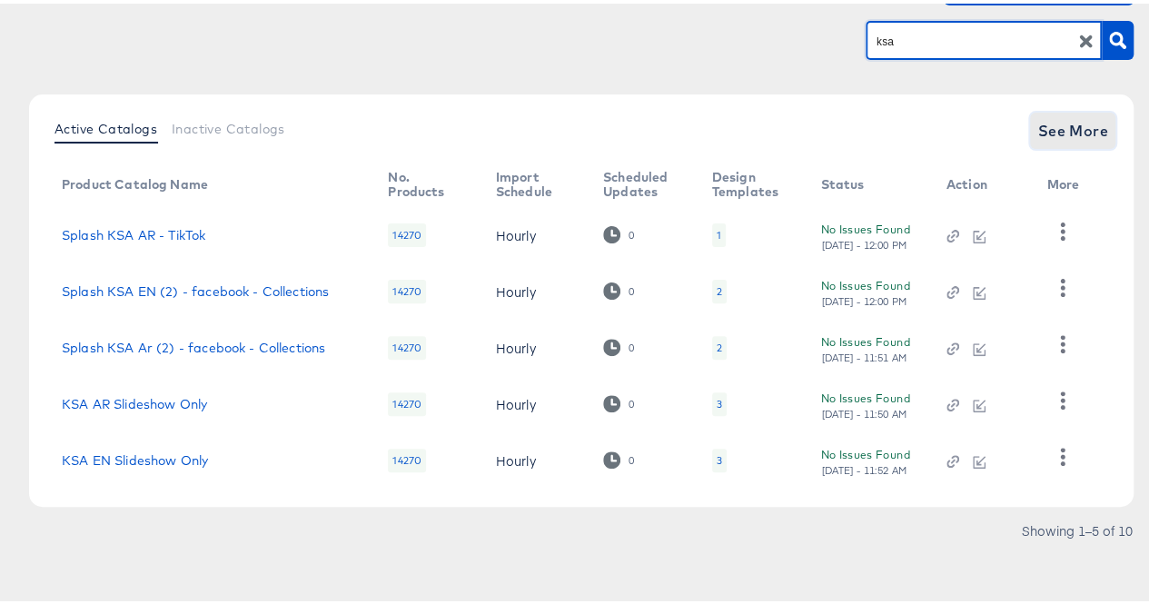
click at [1037, 129] on span "See More" at bounding box center [1072, 126] width 71 height 25
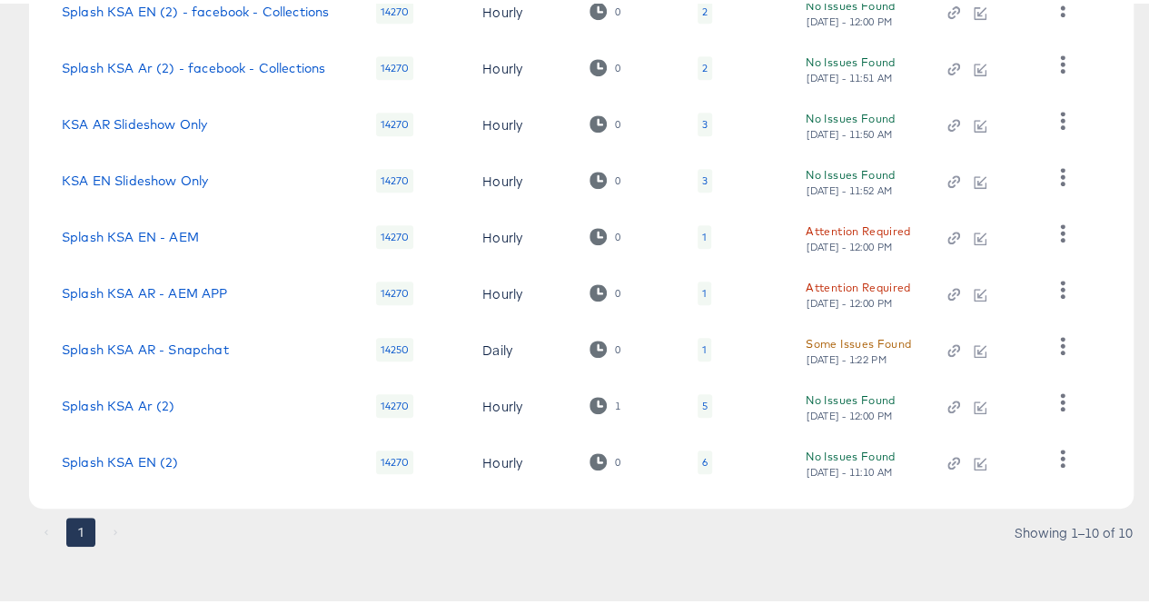
scroll to position [425, 0]
click at [100, 453] on link "Splash KSA EN (2)" at bounding box center [120, 457] width 117 height 15
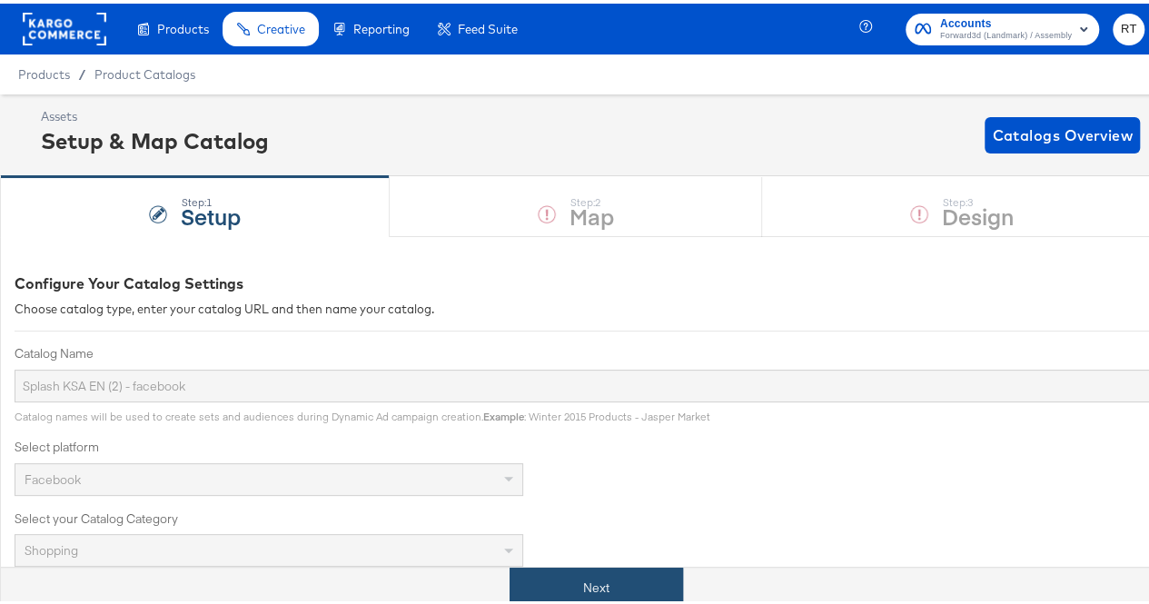
click at [554, 573] on button "Next" at bounding box center [596, 584] width 173 height 41
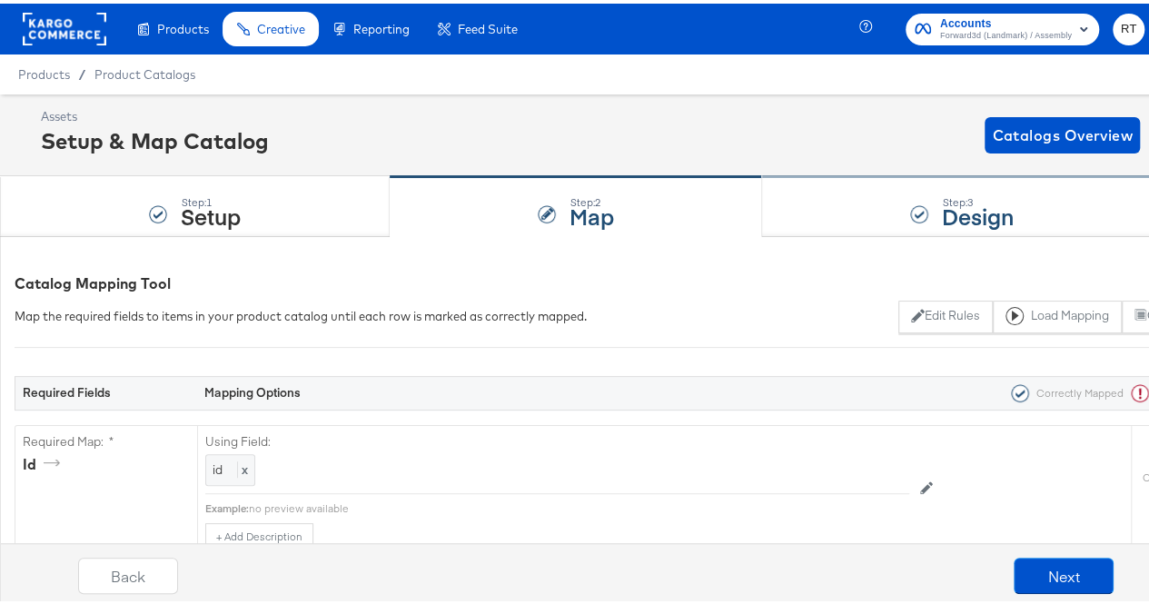
click at [810, 205] on div "Step: 3 Design" at bounding box center [962, 203] width 401 height 60
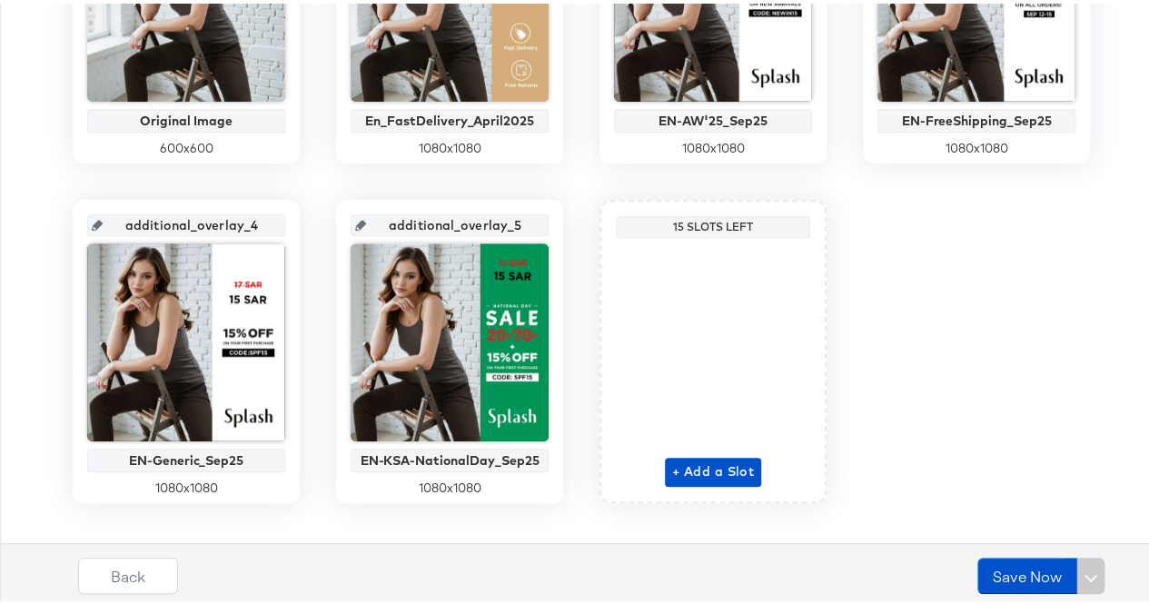
scroll to position [600, 0]
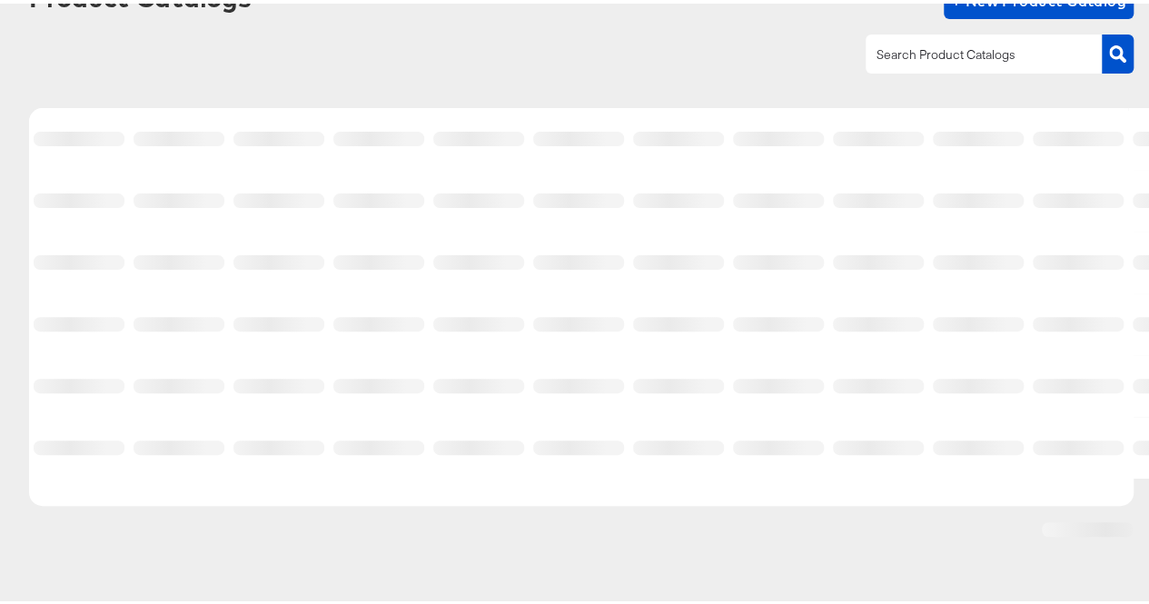
scroll to position [129, 0]
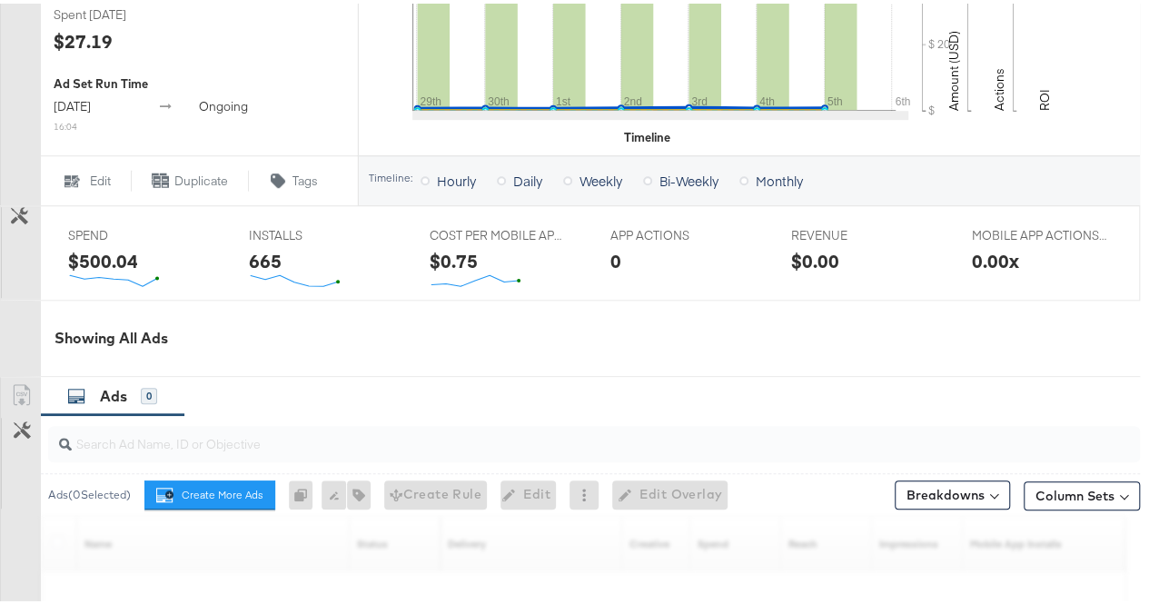
scroll to position [817, 0]
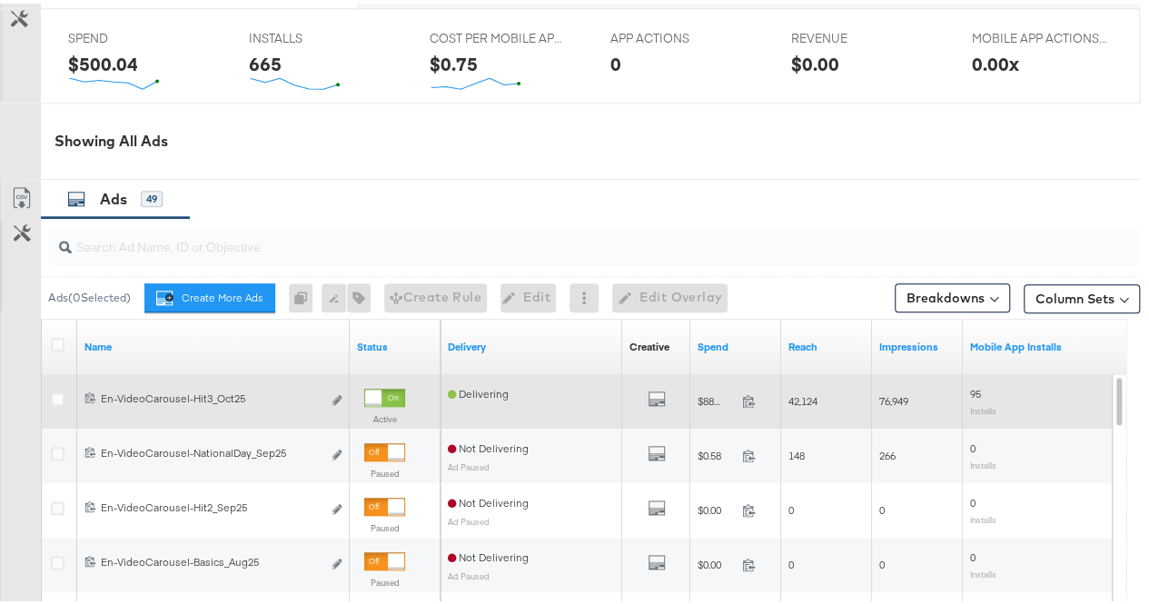
drag, startPoint x: 54, startPoint y: 397, endPoint x: 122, endPoint y: 395, distance: 68.1
click at [54, 397] on icon at bounding box center [58, 396] width 14 height 14
click at [0, 0] on input "checkbox" at bounding box center [0, 0] width 0 height 0
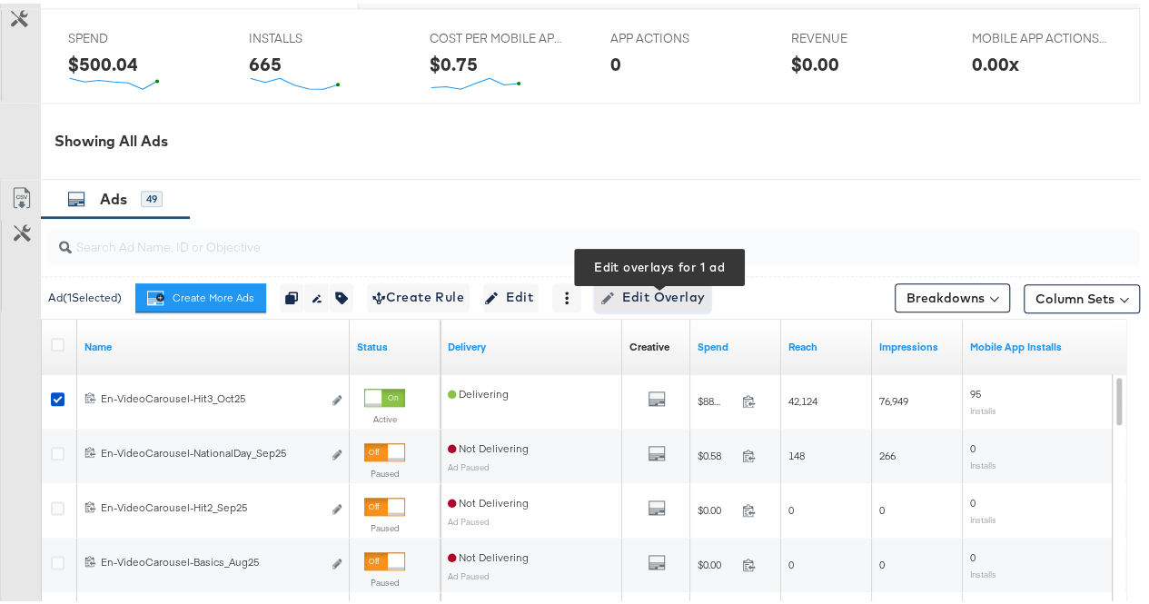
click at [662, 304] on span "Edit Overlay Edit overlays for 1 ad" at bounding box center [652, 293] width 104 height 23
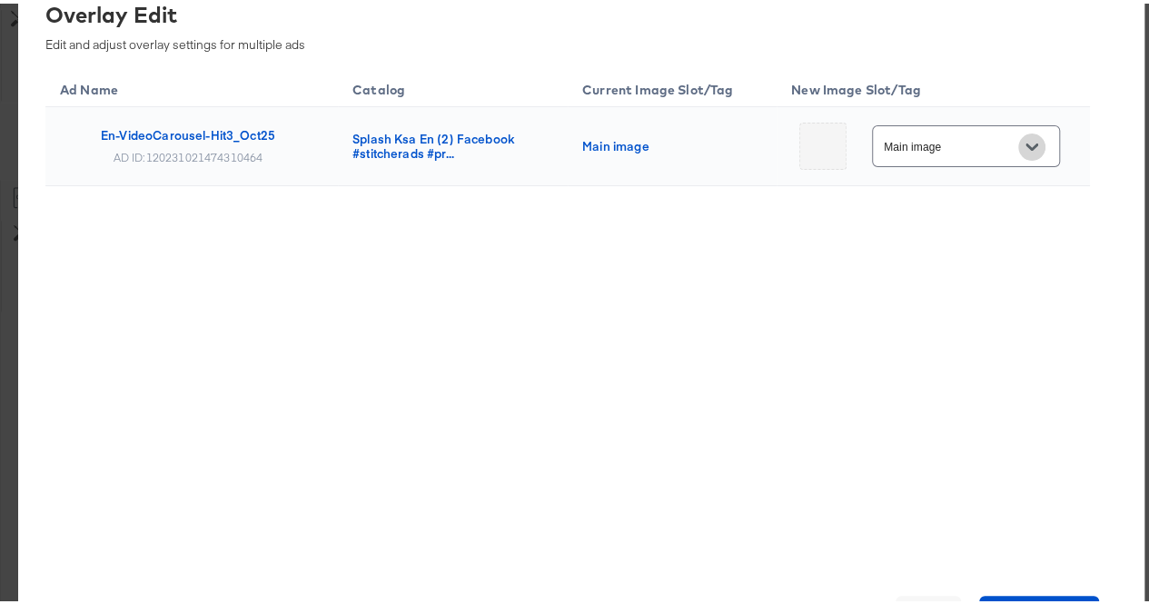
click at [1035, 141] on button "Open" at bounding box center [1031, 143] width 27 height 27
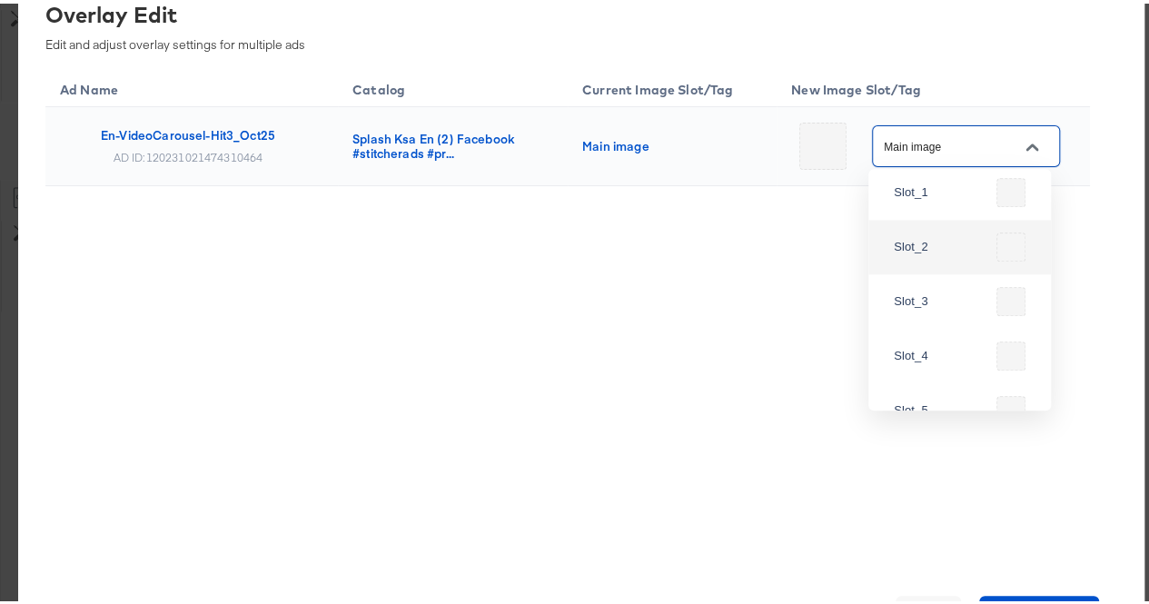
scroll to position [91, 0]
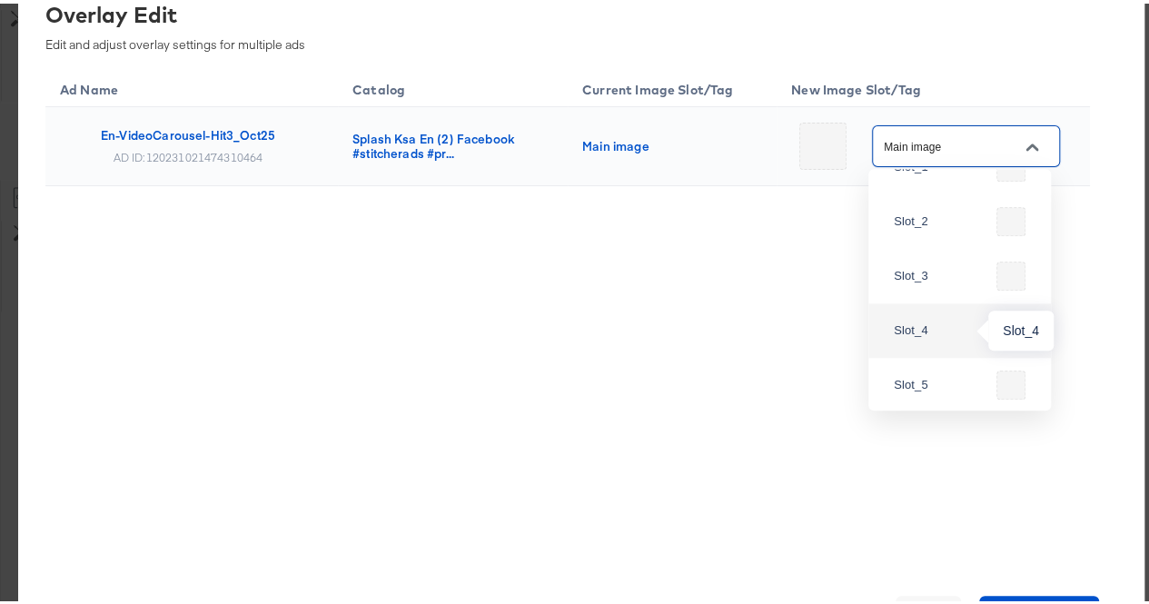
click at [952, 328] on div "Slot_4" at bounding box center [941, 327] width 95 height 18
type input "Slot_4"
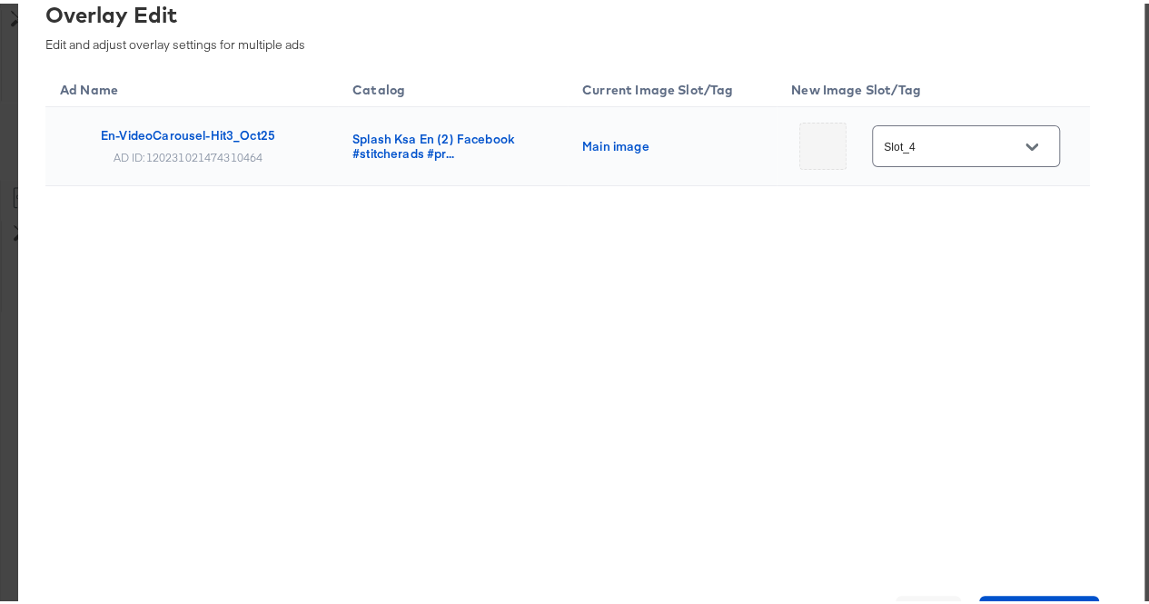
click at [1049, 591] on div "× Overlay Edit Edit and adjust overlay settings for multiple ads Ad Name Catalo…" at bounding box center [581, 301] width 1126 height 703
click at [1049, 597] on button "Save Changes" at bounding box center [1039, 610] width 121 height 36
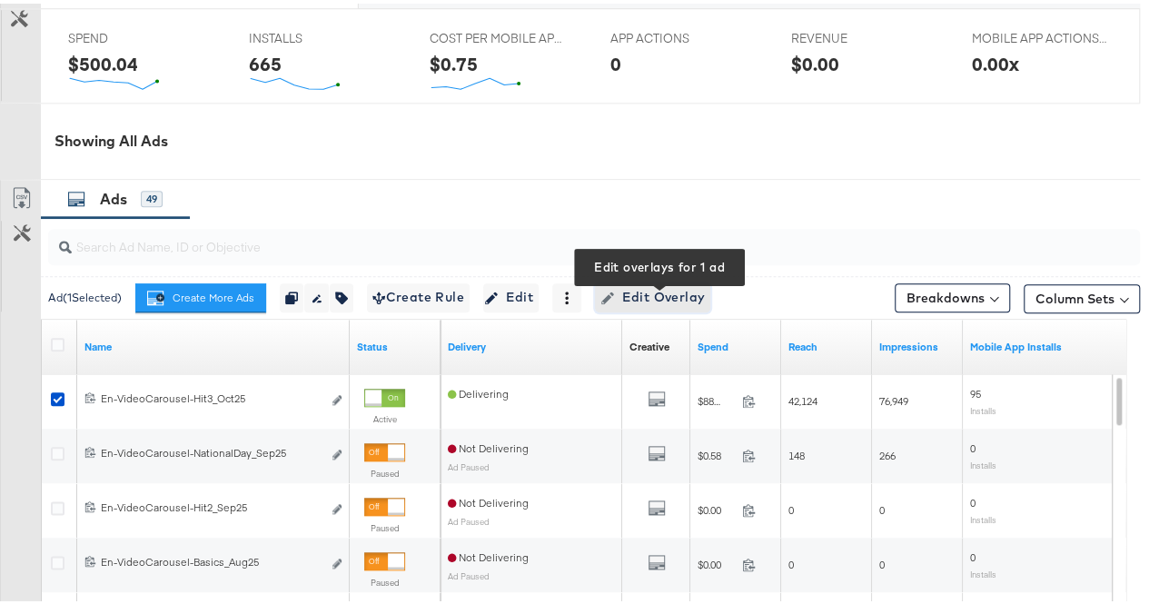
click at [641, 291] on span "Edit Overlay Edit overlays for 1 ad" at bounding box center [652, 293] width 104 height 23
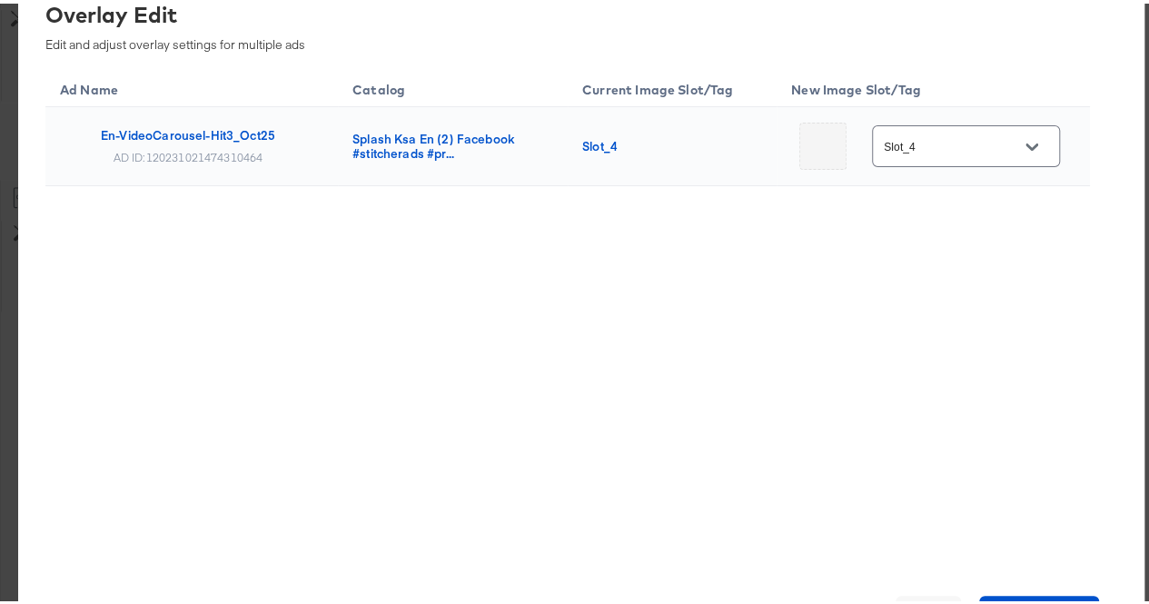
click at [1025, 146] on icon "Open" at bounding box center [1031, 143] width 13 height 13
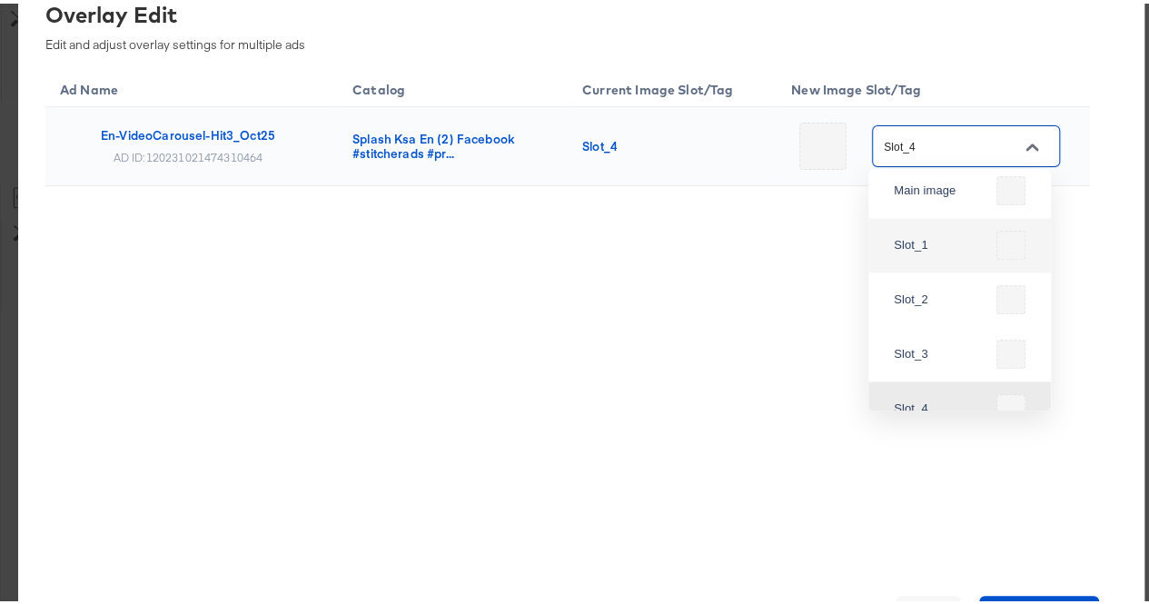
scroll to position [0, 0]
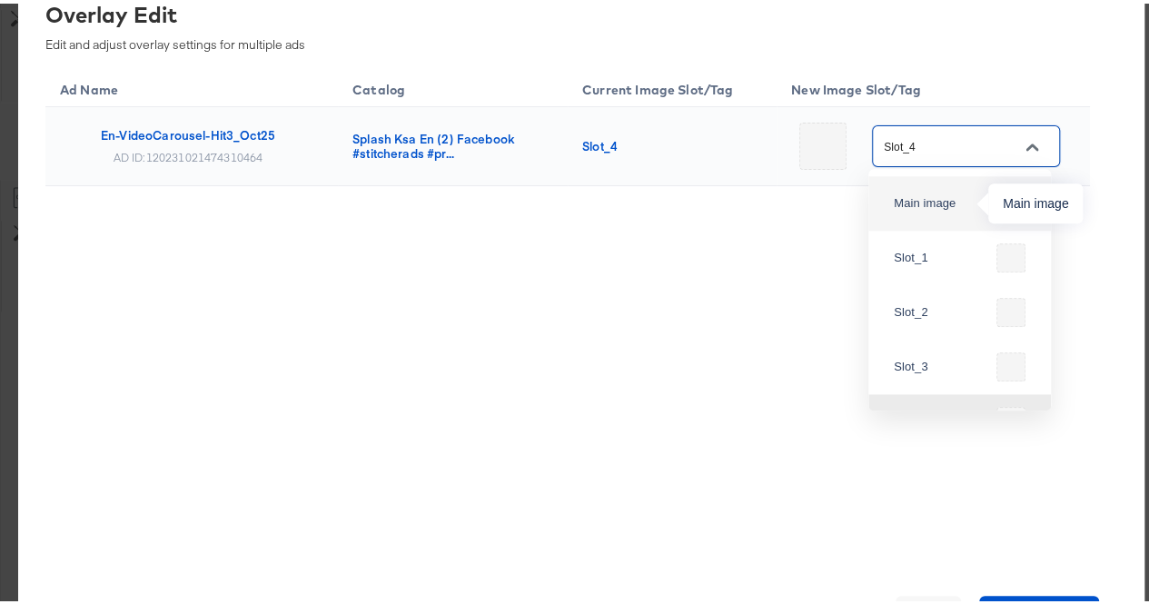
click at [925, 193] on div "Main image" at bounding box center [941, 200] width 95 height 18
type input "Main image"
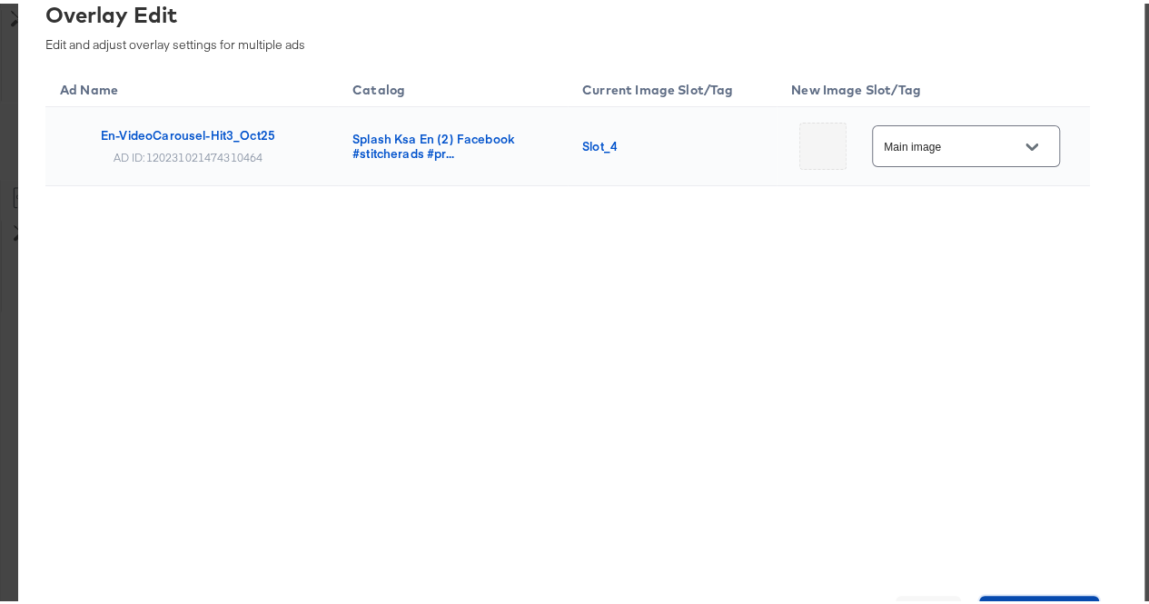
click at [1028, 592] on button "Save Changes" at bounding box center [1039, 610] width 121 height 36
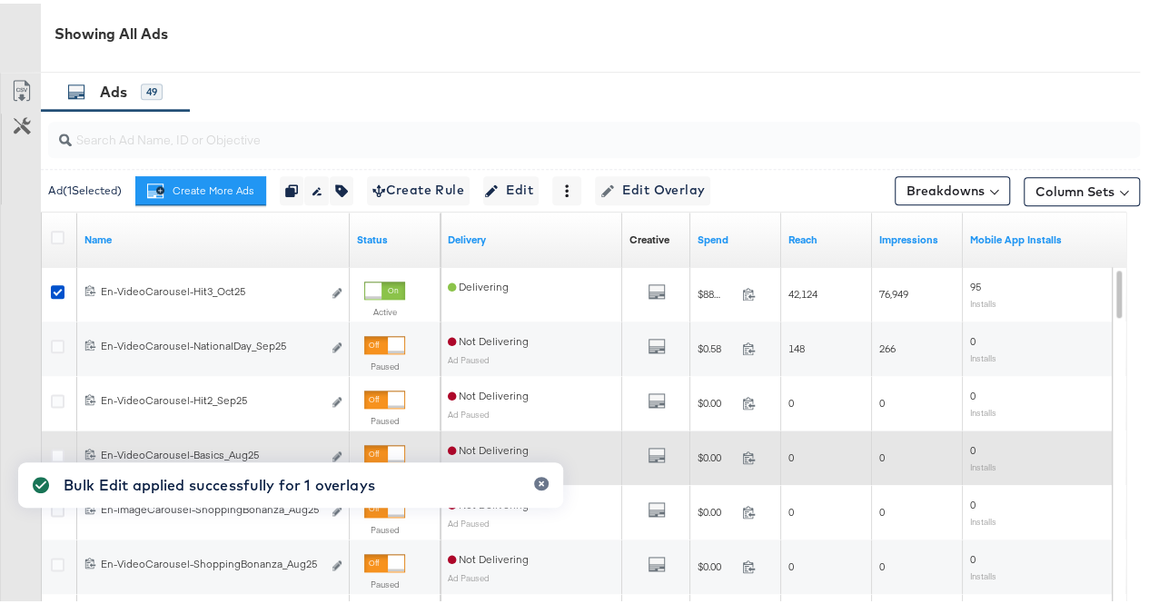
scroll to position [1006, 0]
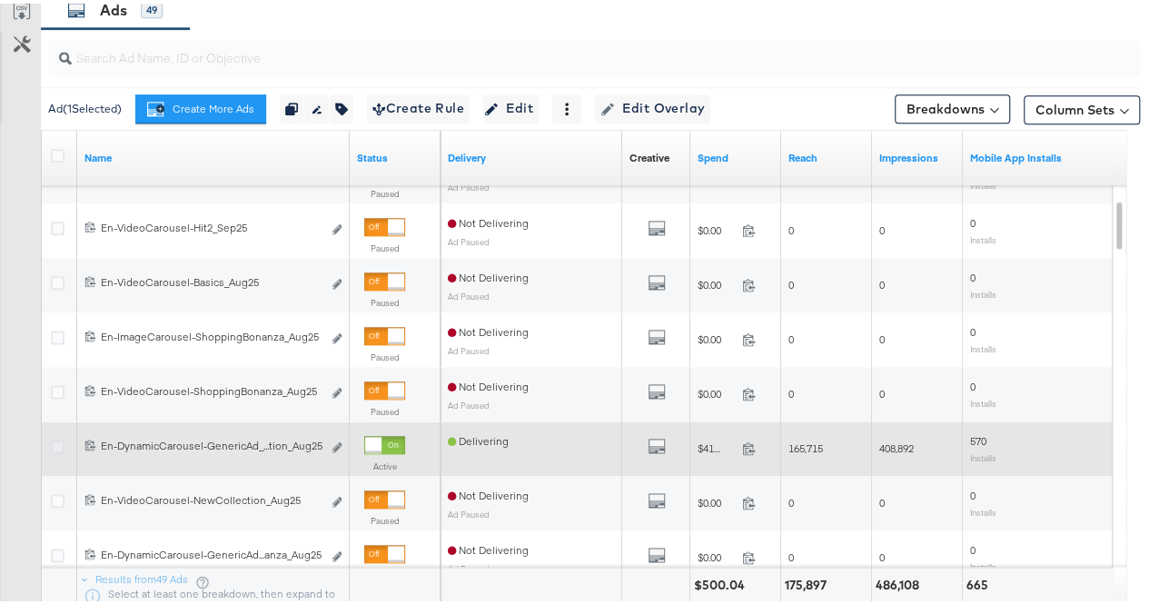
click at [57, 445] on icon at bounding box center [58, 443] width 14 height 14
click at [0, 0] on input "checkbox" at bounding box center [0, 0] width 0 height 0
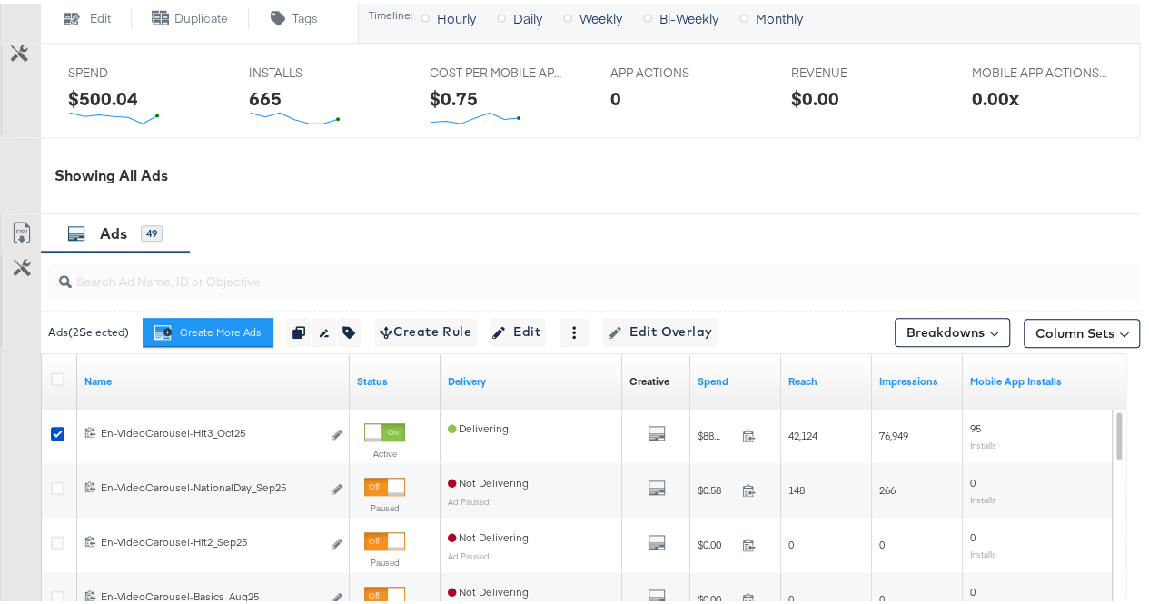
scroll to position [734, 0]
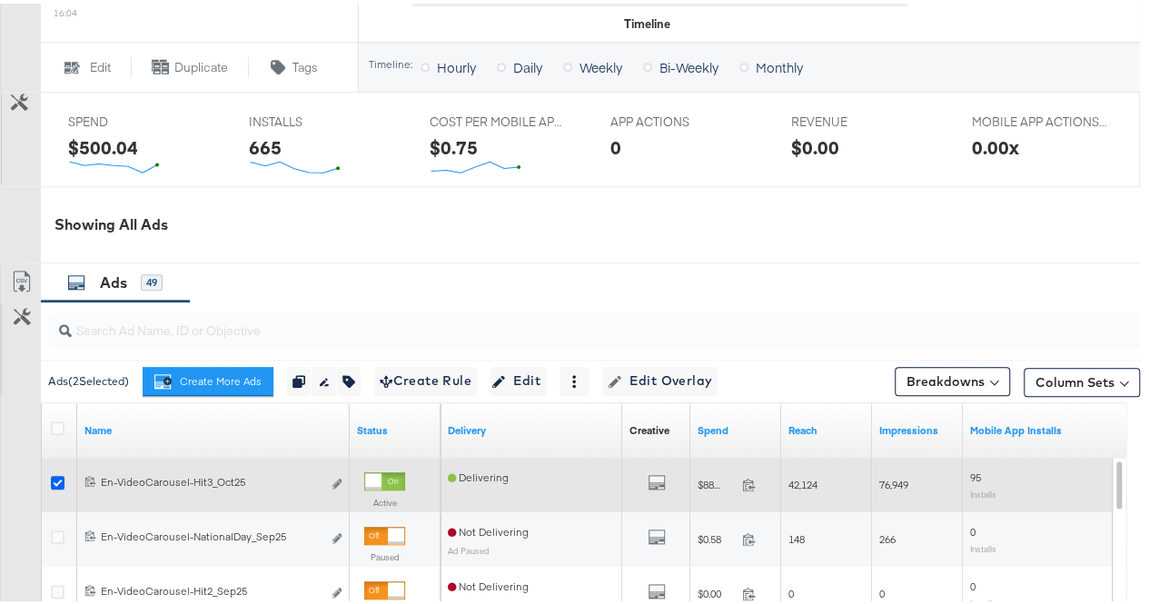
click at [57, 486] on icon at bounding box center [58, 479] width 14 height 14
click at [0, 0] on input "checkbox" at bounding box center [0, 0] width 0 height 0
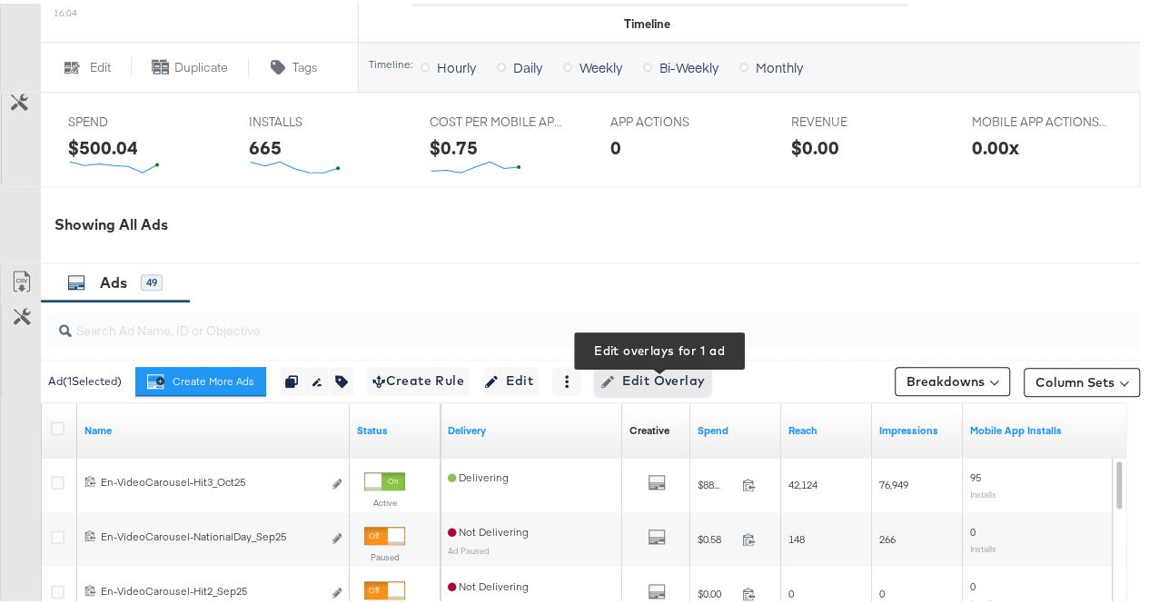
click at [679, 389] on span "Edit Overlay Edit overlays for 1 ad" at bounding box center [652, 377] width 104 height 23
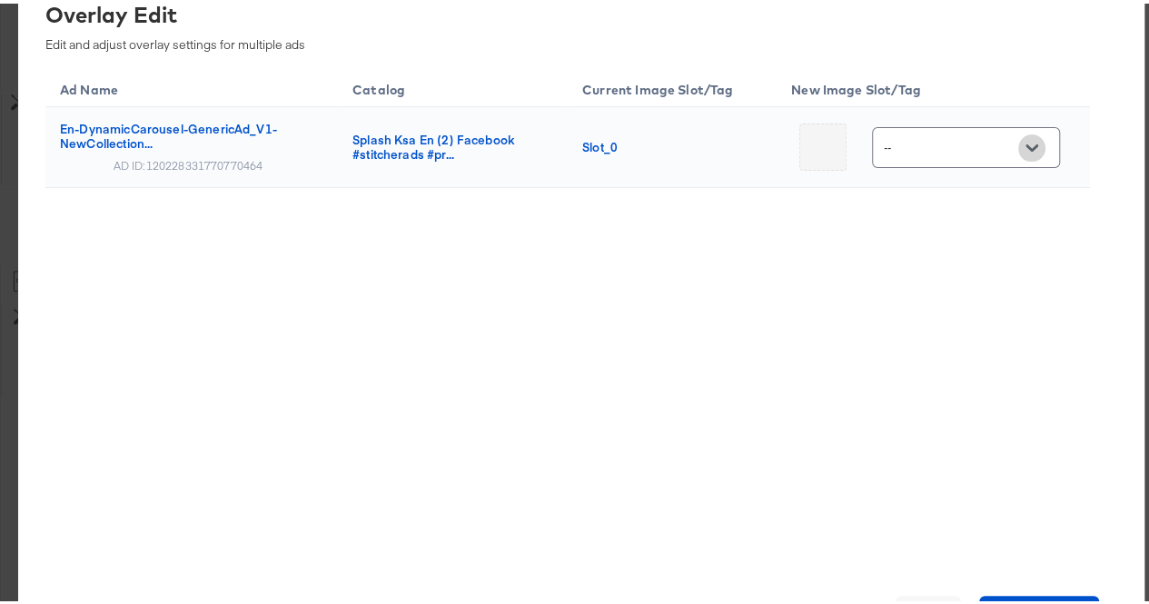
click at [1018, 143] on button "Open" at bounding box center [1031, 144] width 27 height 27
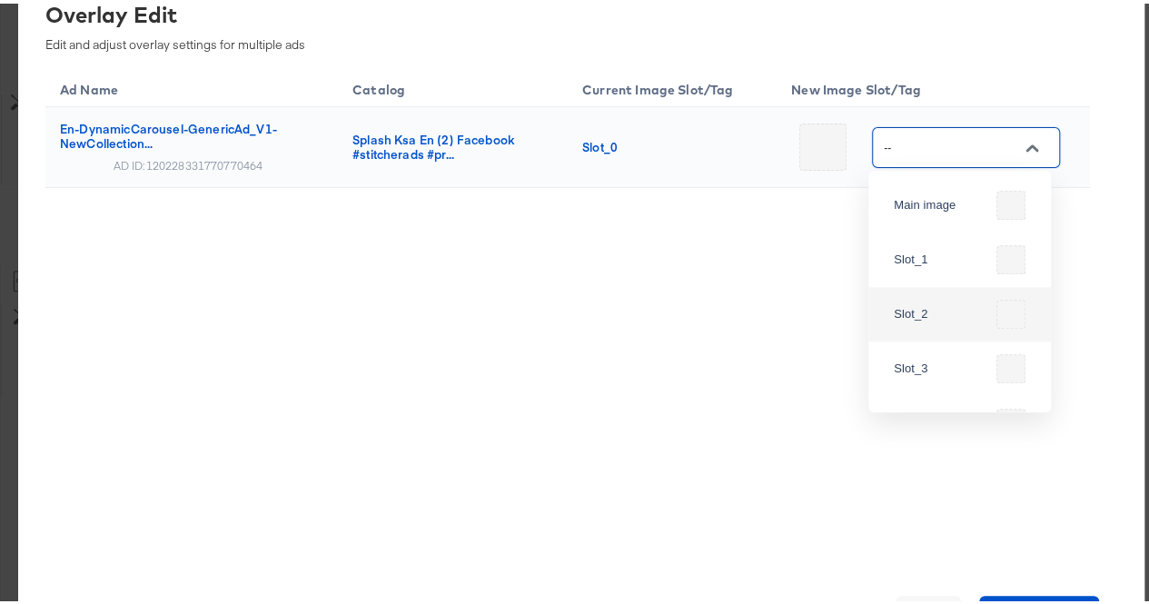
scroll to position [91, 0]
click at [955, 328] on div "Slot_4" at bounding box center [941, 329] width 95 height 18
type input "Slot_4"
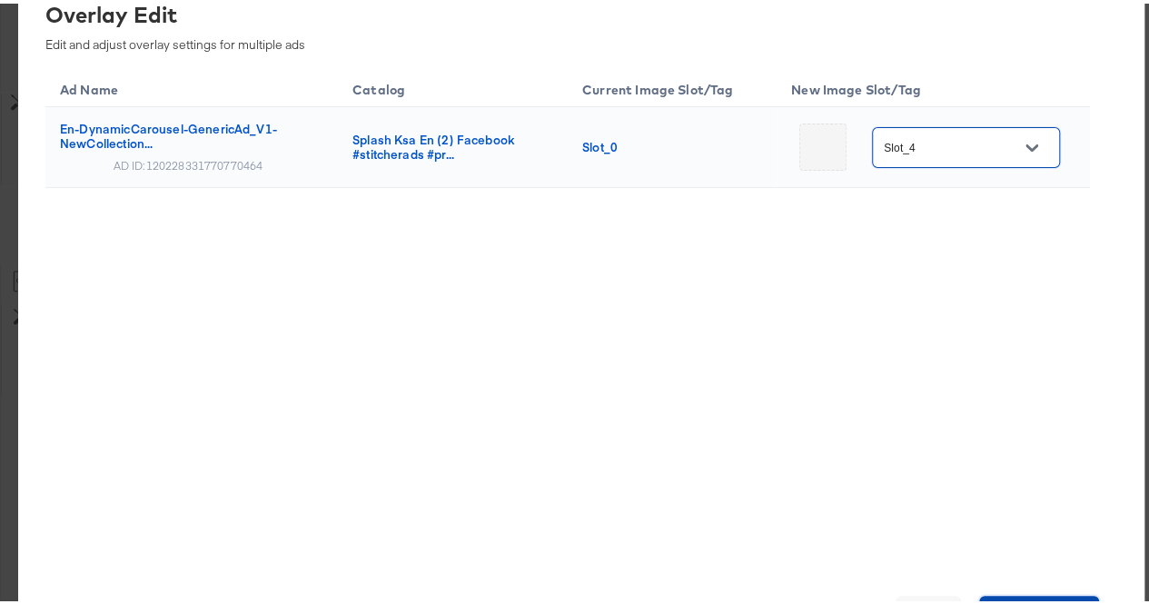
click at [1029, 596] on button "Save Changes" at bounding box center [1039, 610] width 121 height 36
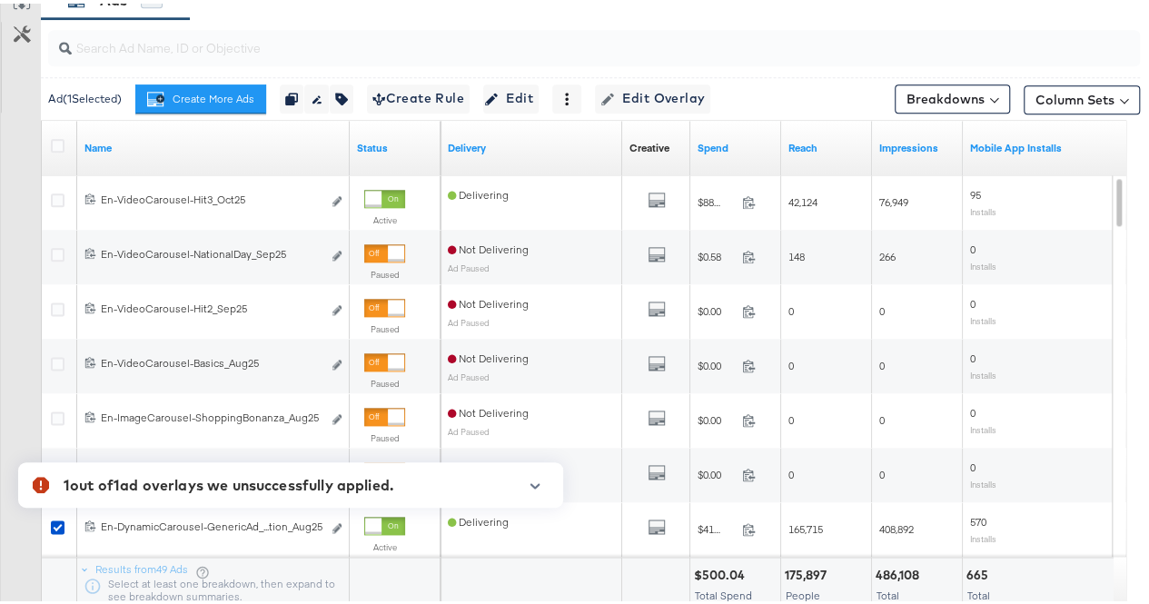
scroll to position [1097, 0]
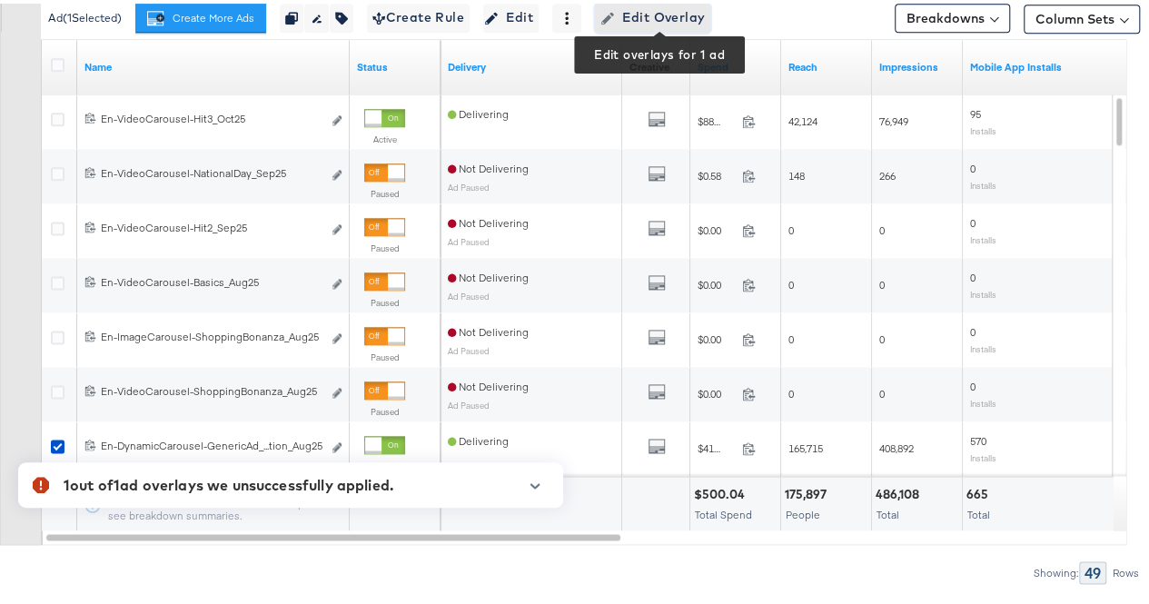
click at [659, 21] on span "Edit Overlay Edit overlays for 1 ad" at bounding box center [652, 14] width 104 height 23
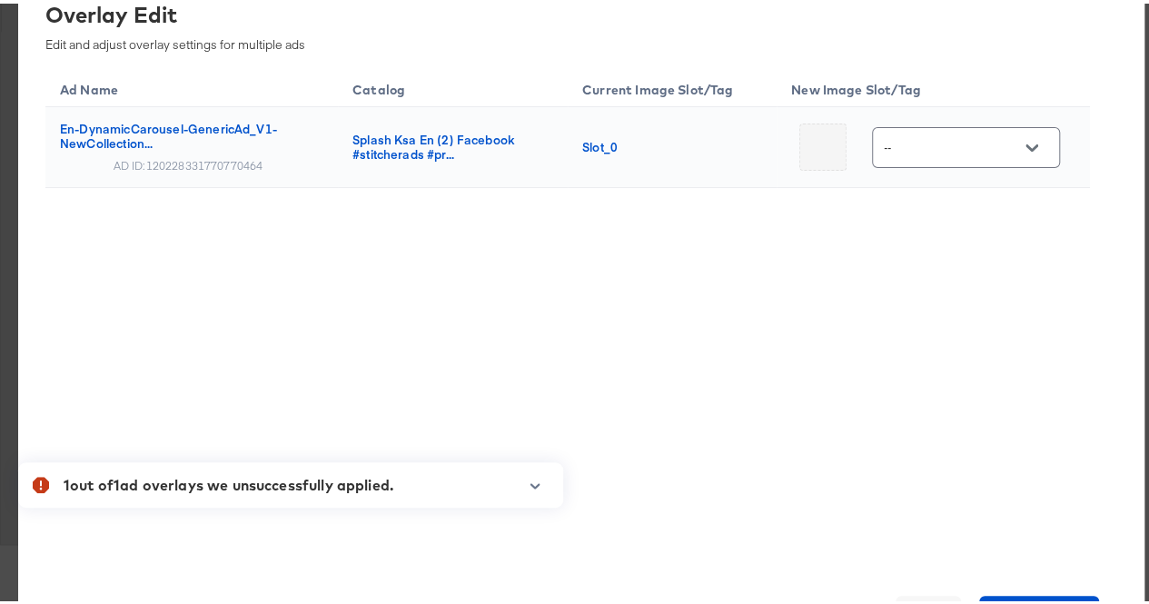
click at [1033, 139] on button "Open" at bounding box center [1031, 144] width 27 height 27
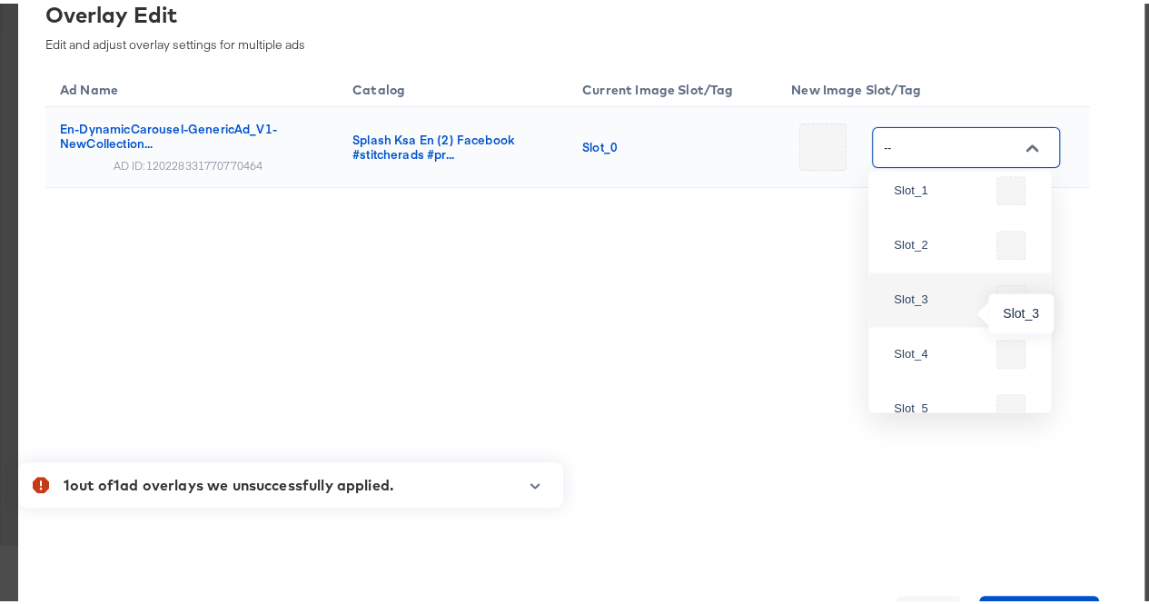
scroll to position [91, 0]
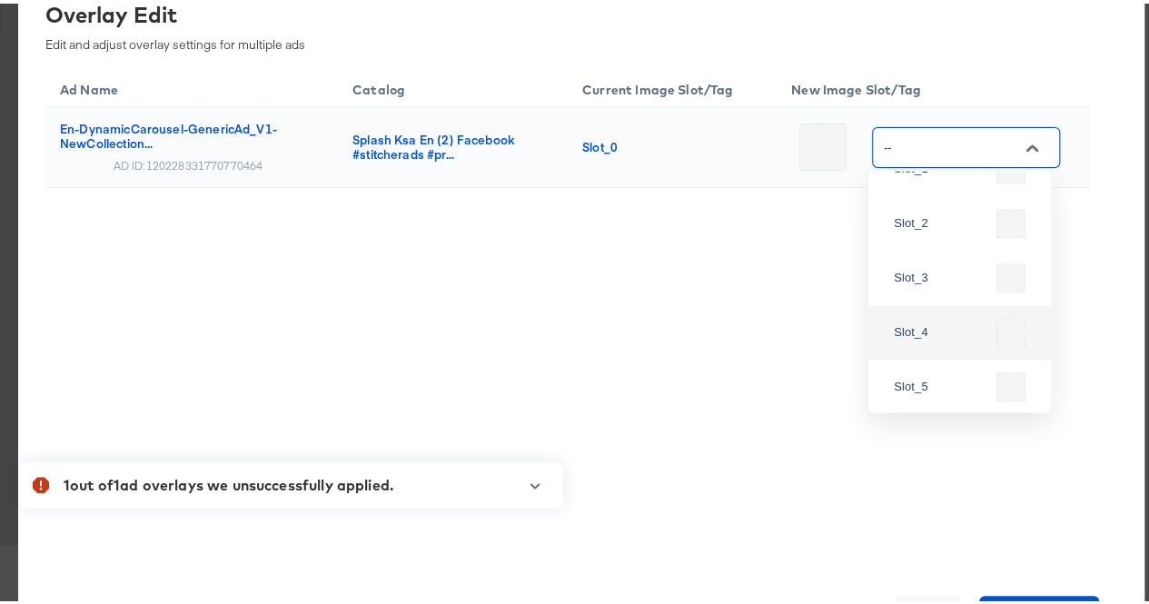
click at [943, 342] on div "Slot_4" at bounding box center [960, 329] width 154 height 44
type input "Slot_4"
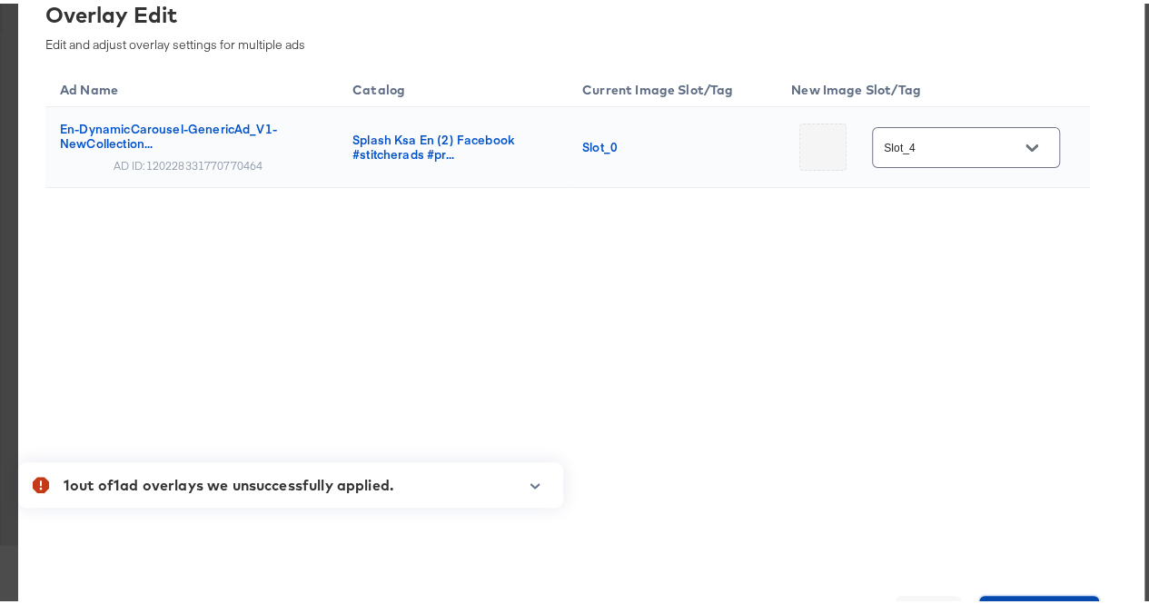
click at [1023, 598] on span "Save Changes" at bounding box center [1039, 610] width 106 height 25
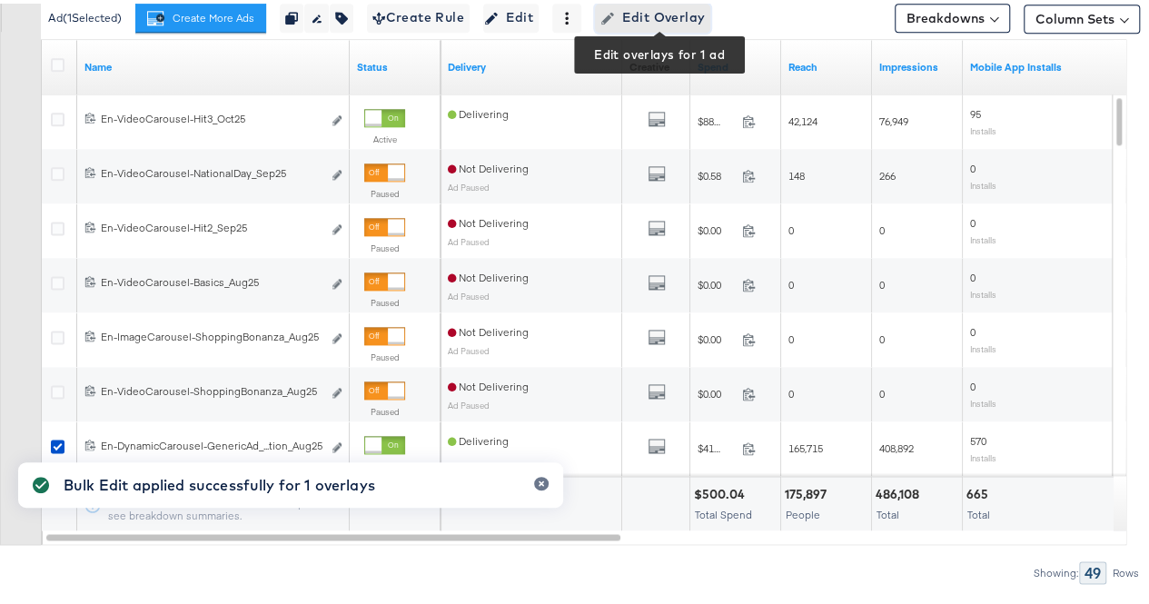
click at [647, 13] on span "Edit Overlay Edit overlays for 1 ad" at bounding box center [652, 14] width 104 height 23
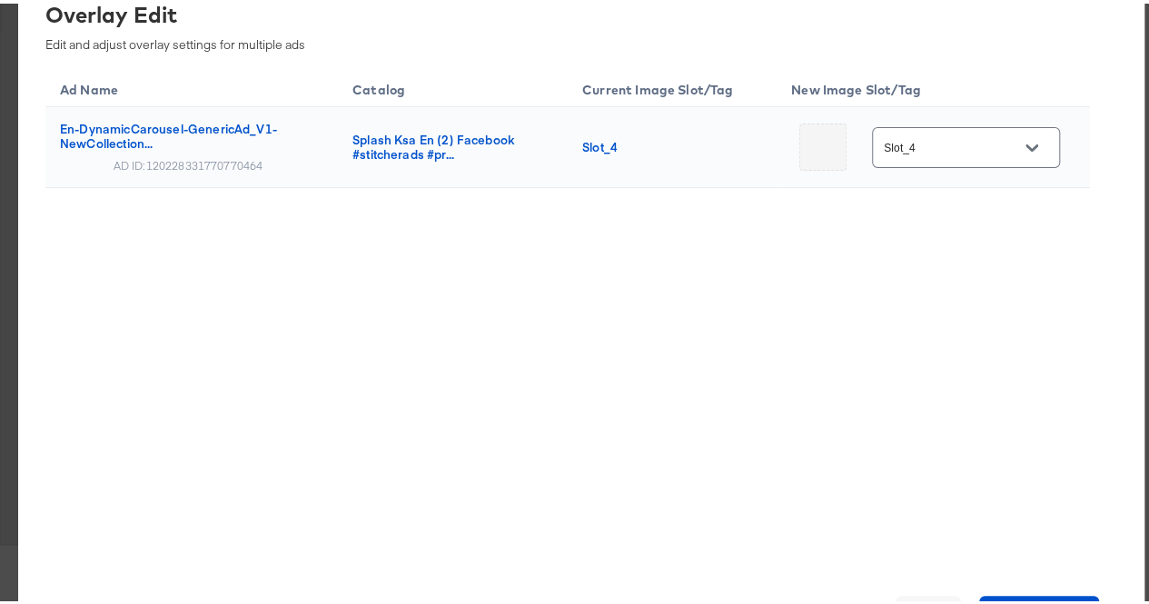
click at [1025, 151] on icon "Open" at bounding box center [1031, 144] width 13 height 13
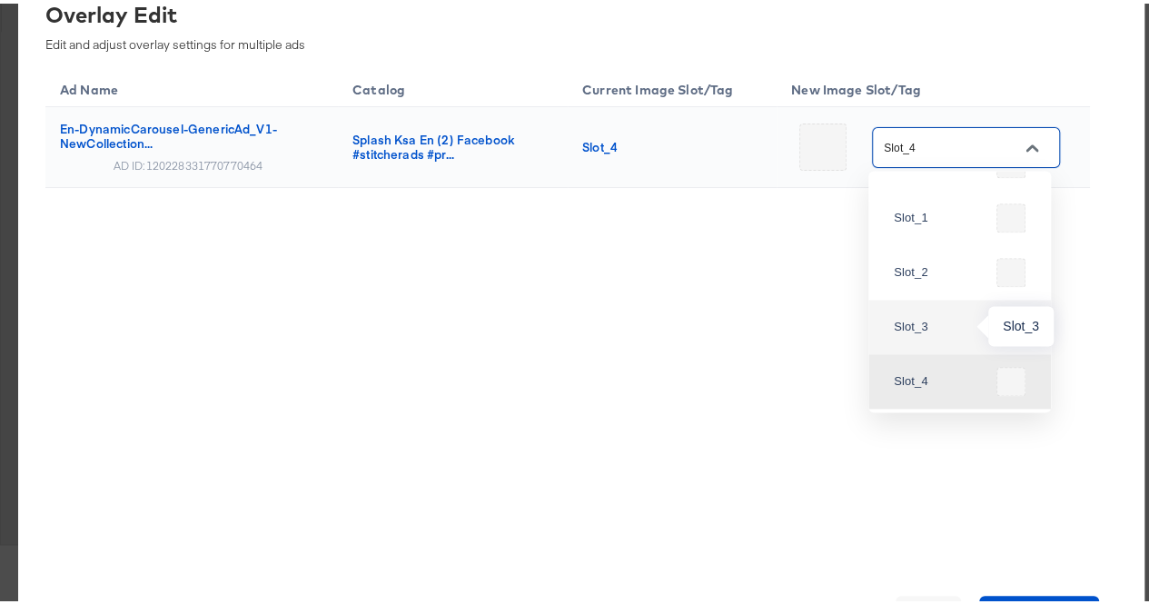
scroll to position [133, 0]
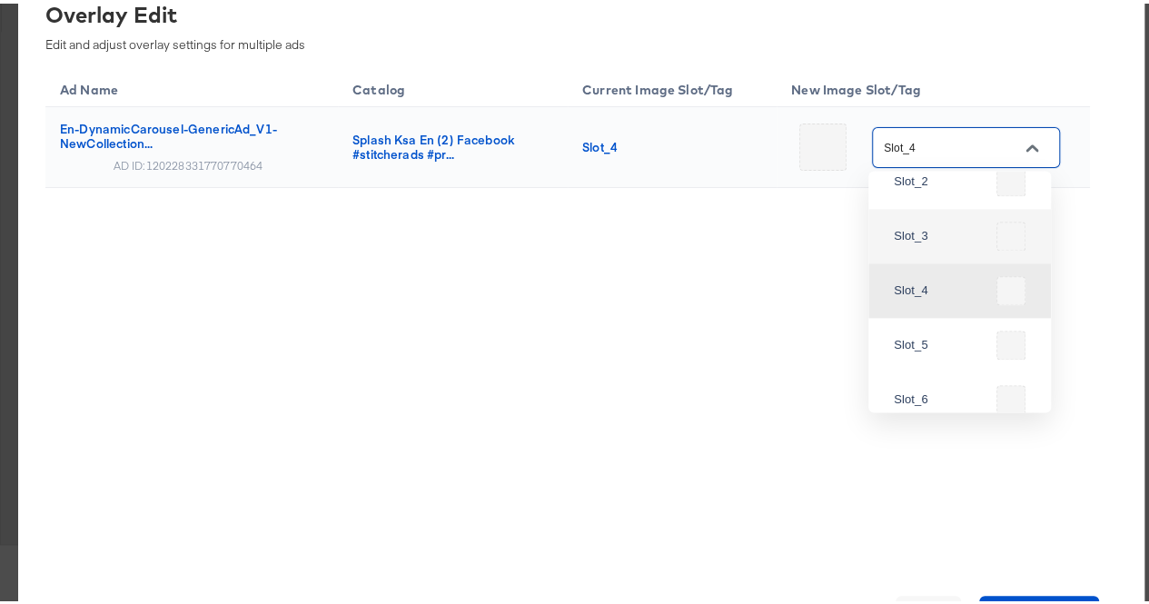
click at [939, 246] on div "Slot_3" at bounding box center [960, 233] width 154 height 44
type input "Slot_3"
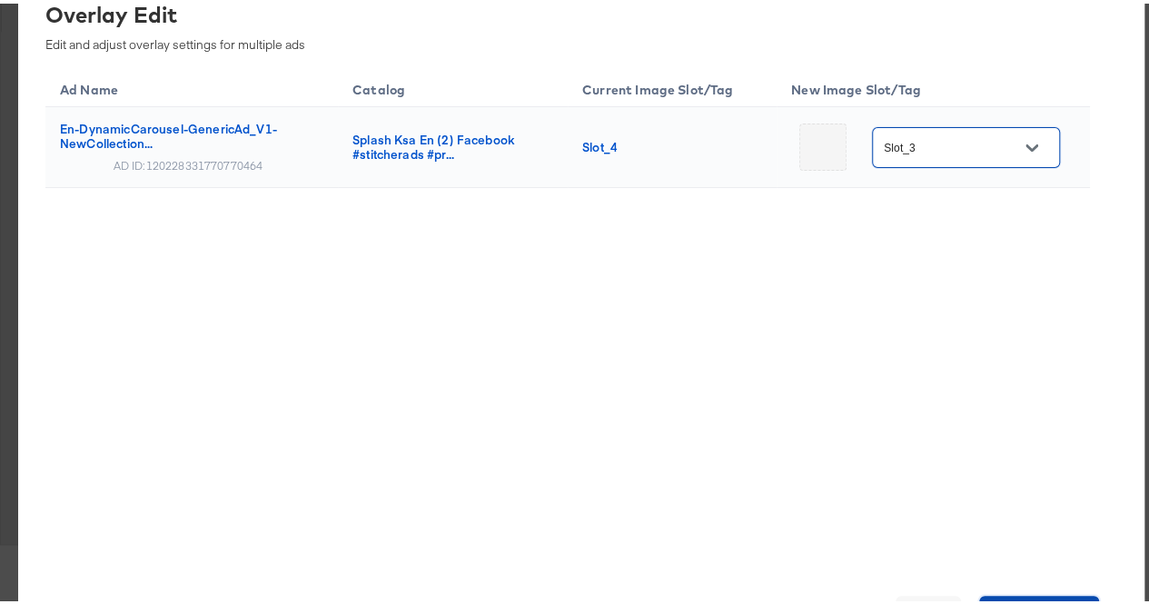
click at [1037, 596] on button "Save Changes" at bounding box center [1039, 610] width 121 height 36
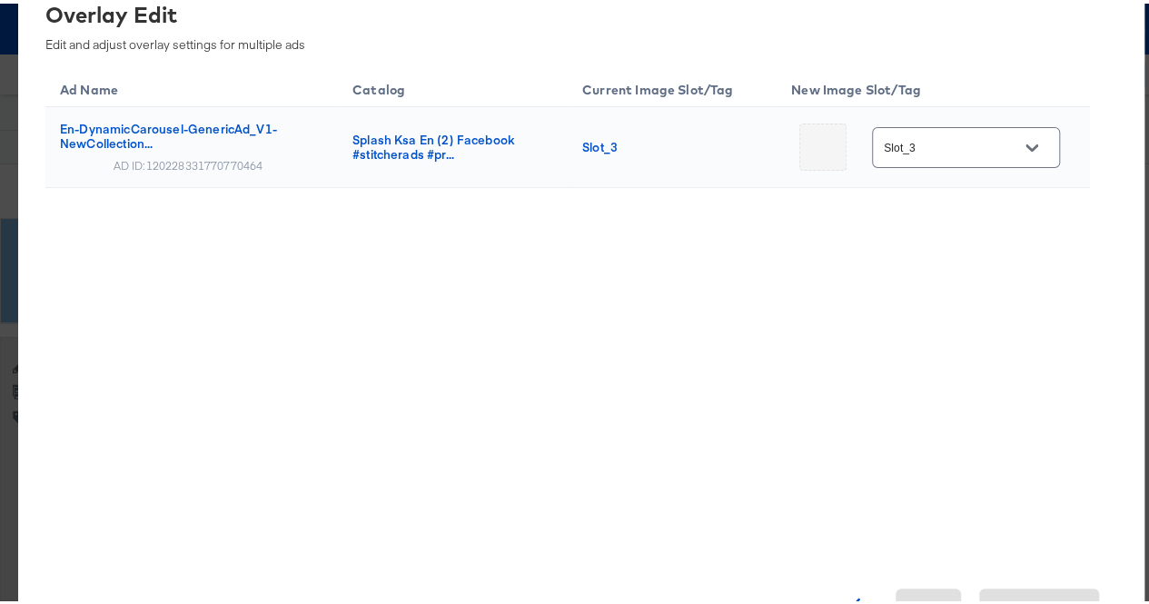
scroll to position [454, 0]
